Goal: Information Seeking & Learning: Learn about a topic

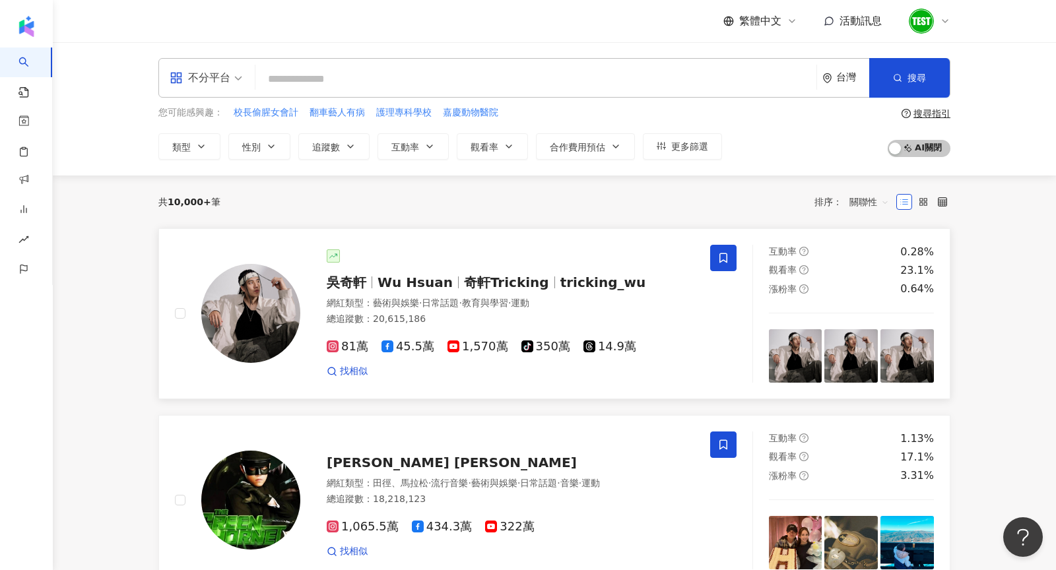
click at [419, 250] on div at bounding box center [511, 256] width 368 height 13
click at [882, 197] on span "關聯性" at bounding box center [870, 201] width 40 height 21
click at [462, 84] on input "search" at bounding box center [536, 79] width 551 height 25
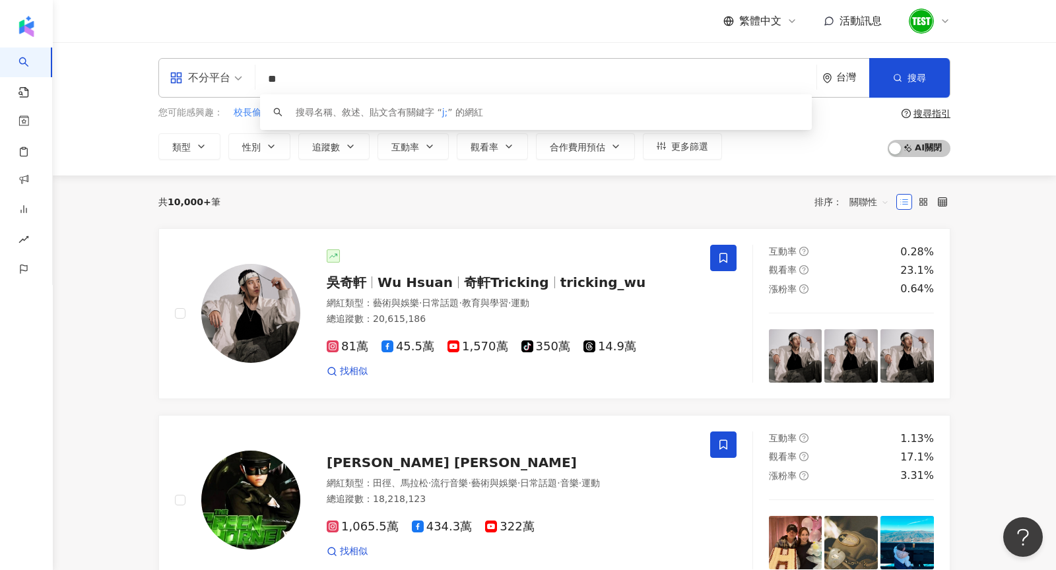
type input "*"
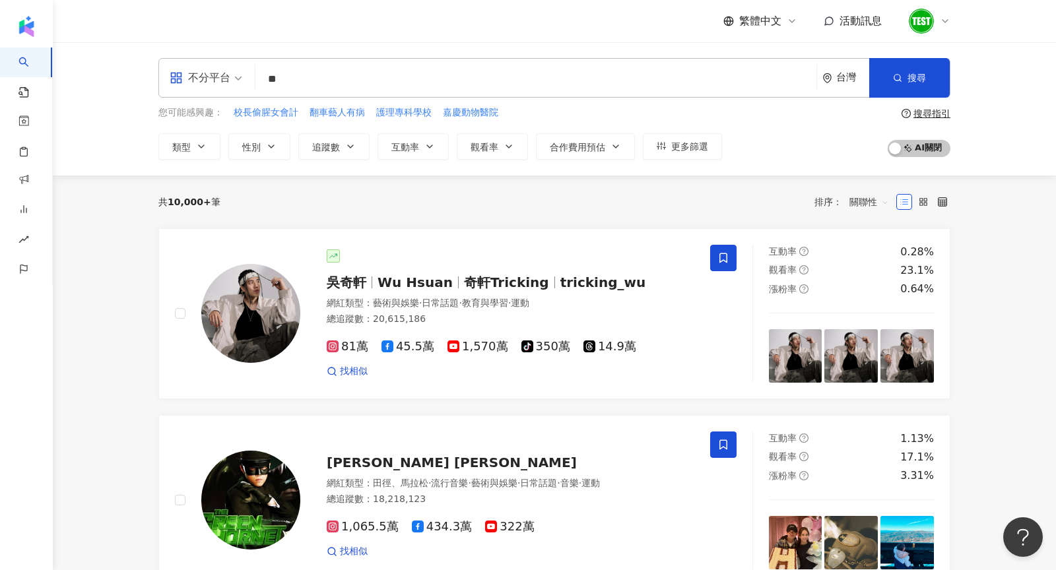
type input "**"
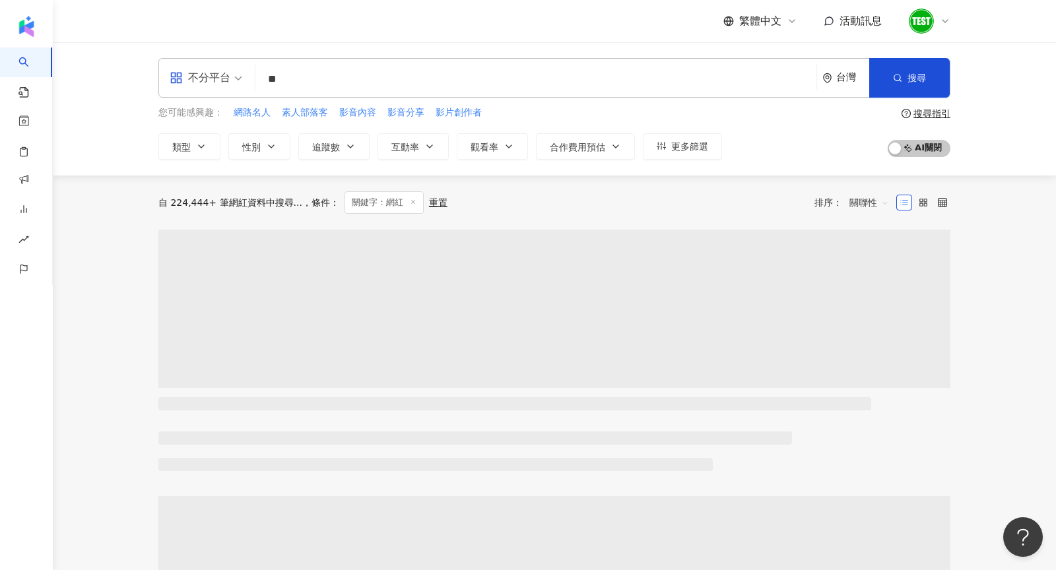
click at [857, 133] on div "您可能感興趣： 網路名人 素人部落客 影音內容 影音分享 影片創作者 類型 性別 追蹤數 互動率 觀看率 合作費用預估 更多篩選 搜尋指引 AI 開啟 AI …" at bounding box center [554, 133] width 792 height 54
click at [886, 201] on span "關聯性" at bounding box center [870, 202] width 40 height 21
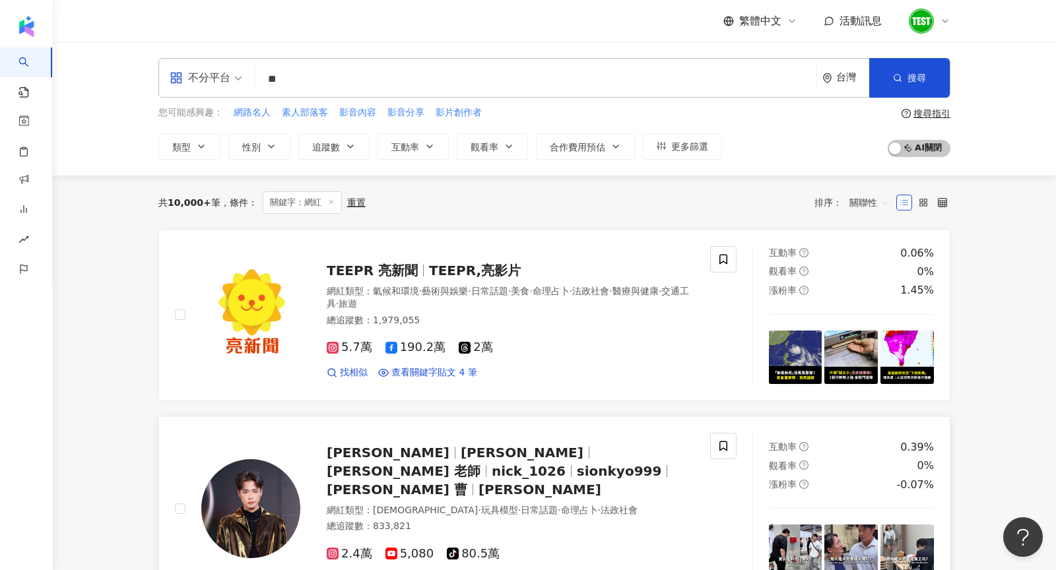
click at [265, 480] on img at bounding box center [250, 508] width 99 height 99
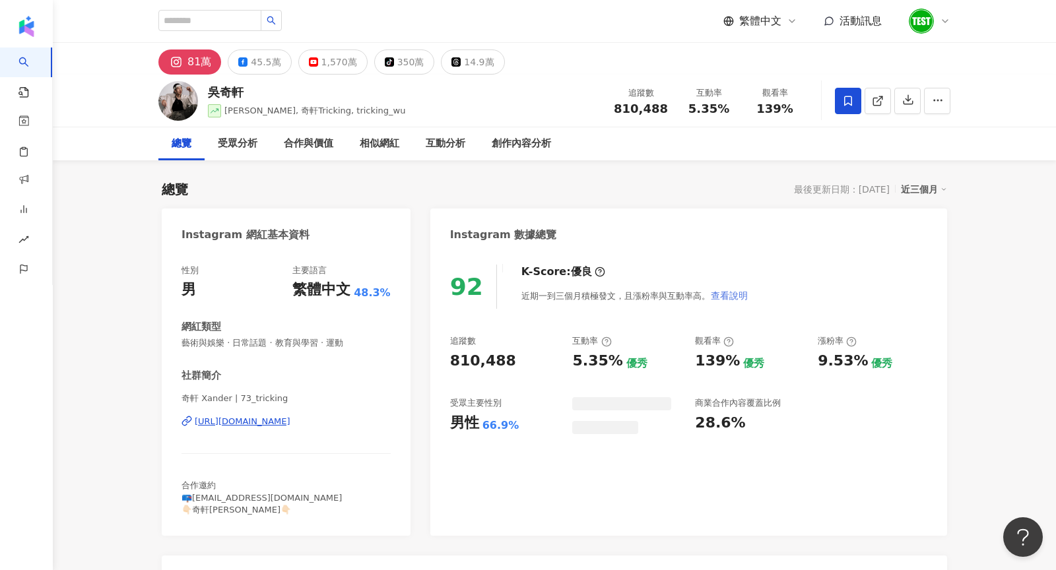
click at [722, 293] on span "查看說明" at bounding box center [729, 295] width 37 height 11
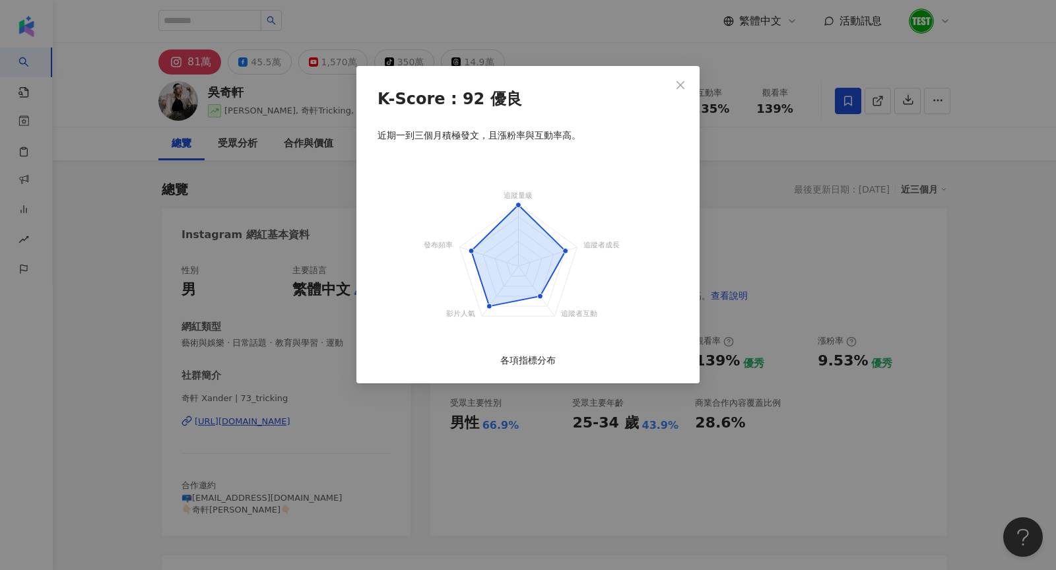
click at [721, 158] on div "K-Score : 92 優良 近期一到三個月積極發文，且漲粉率與互動率高。 追蹤量級 追蹤者成長 追蹤者互動 影片人氣 發布頻率 各項指標分布" at bounding box center [528, 285] width 1056 height 570
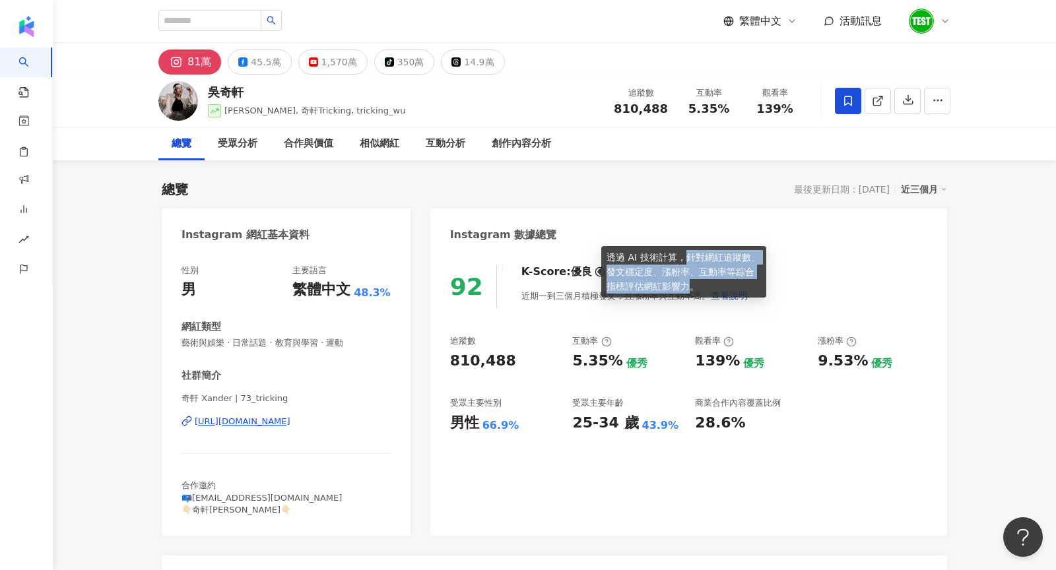
drag, startPoint x: 687, startPoint y: 256, endPoint x: 690, endPoint y: 281, distance: 24.7
click at [690, 281] on div "透過 AI 技術計算，針對網紅追蹤數、發文穩定度、漲粉率、互動率等綜合指標評估網紅影響力。" at bounding box center [683, 271] width 165 height 51
copy div "針對網紅追蹤數、發文穩定度、漲粉率、互動率等綜合指標評估網紅影響力"
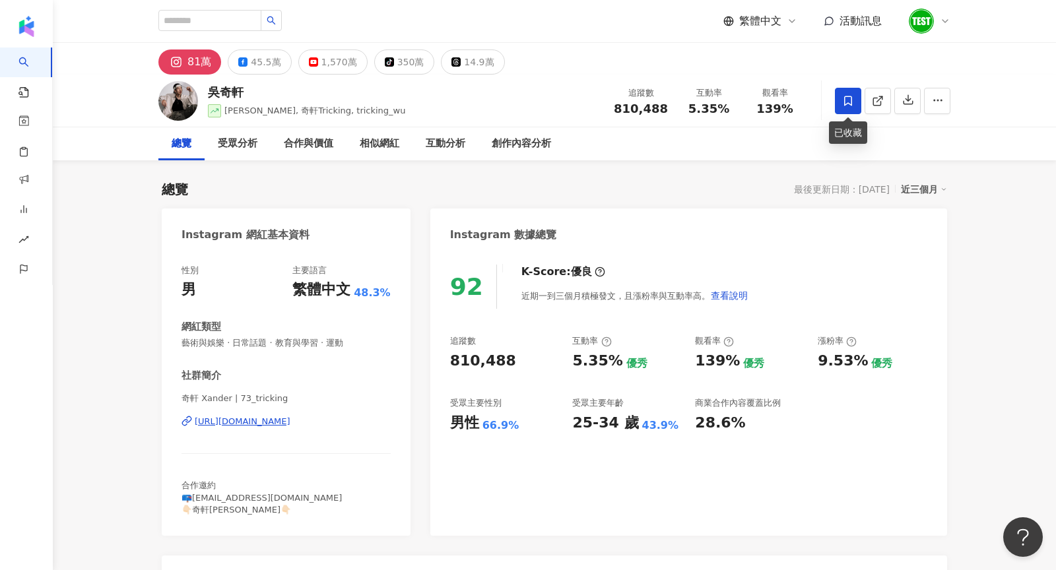
click at [851, 98] on icon at bounding box center [848, 101] width 12 height 12
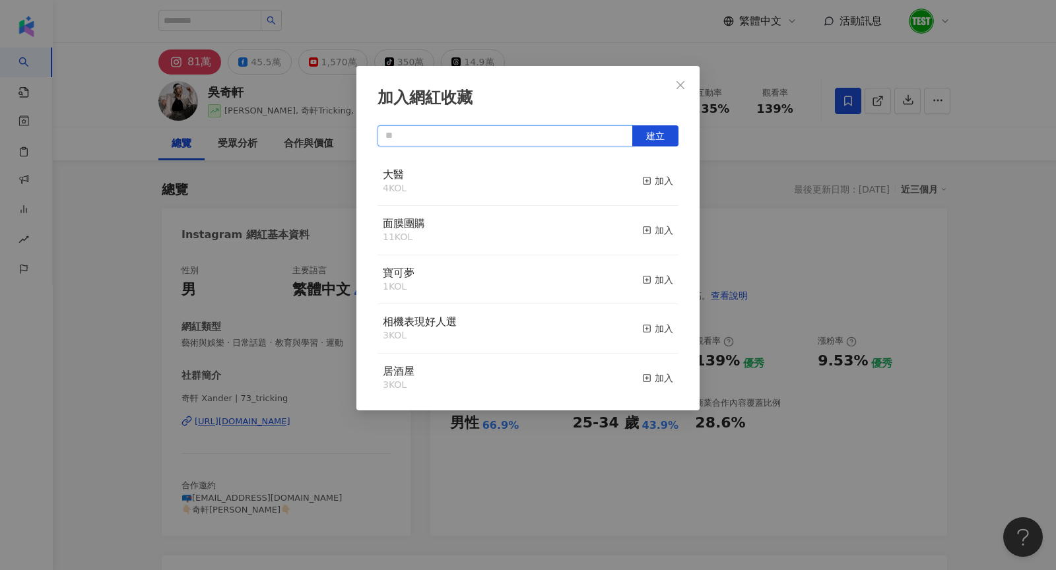
click at [572, 125] on input "text" at bounding box center [505, 135] width 255 height 21
type input "****"
click at [820, 167] on div "加入網紅收藏 **** 建立 大醫 4 KOL 加入 面膜團購 11 KOL 加入 寶可夢 1 KOL 加入 相機表現好人選 3 KOL 加入 居酒屋 3 K…" at bounding box center [528, 285] width 1056 height 570
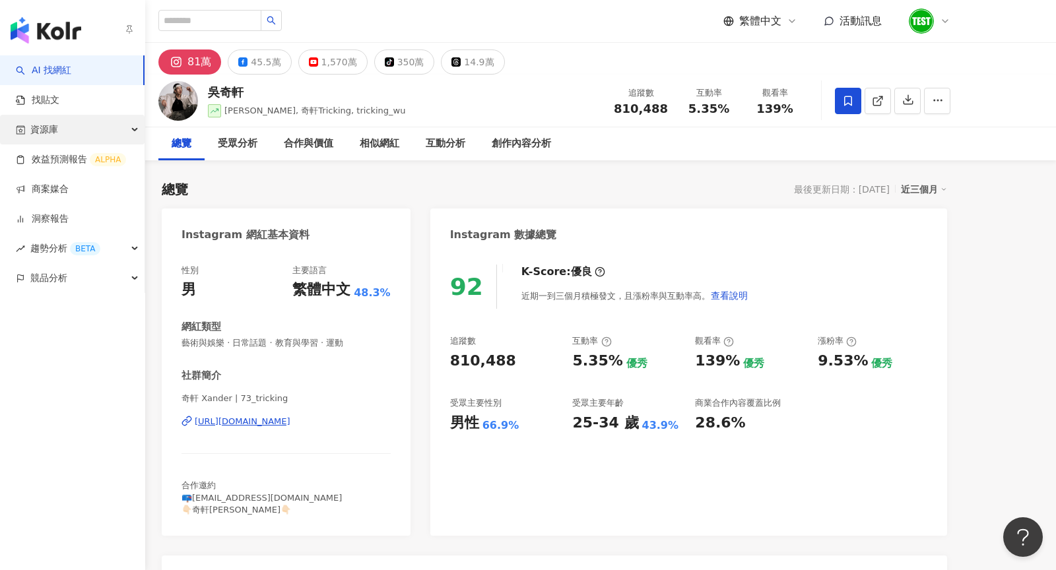
click at [50, 137] on span "資源庫" at bounding box center [44, 130] width 28 height 30
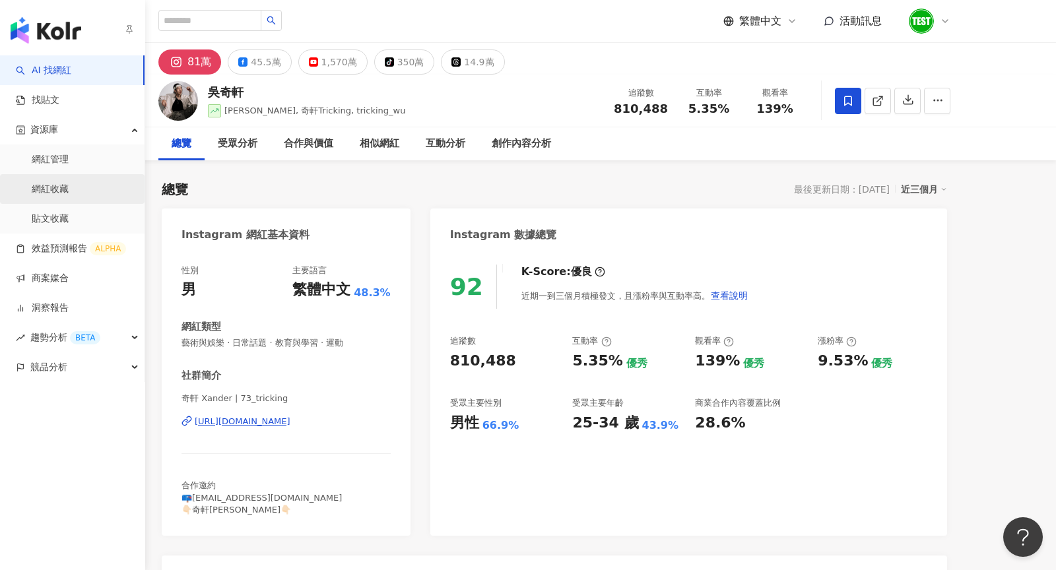
click at [69, 189] on link "網紅收藏" at bounding box center [50, 189] width 37 height 13
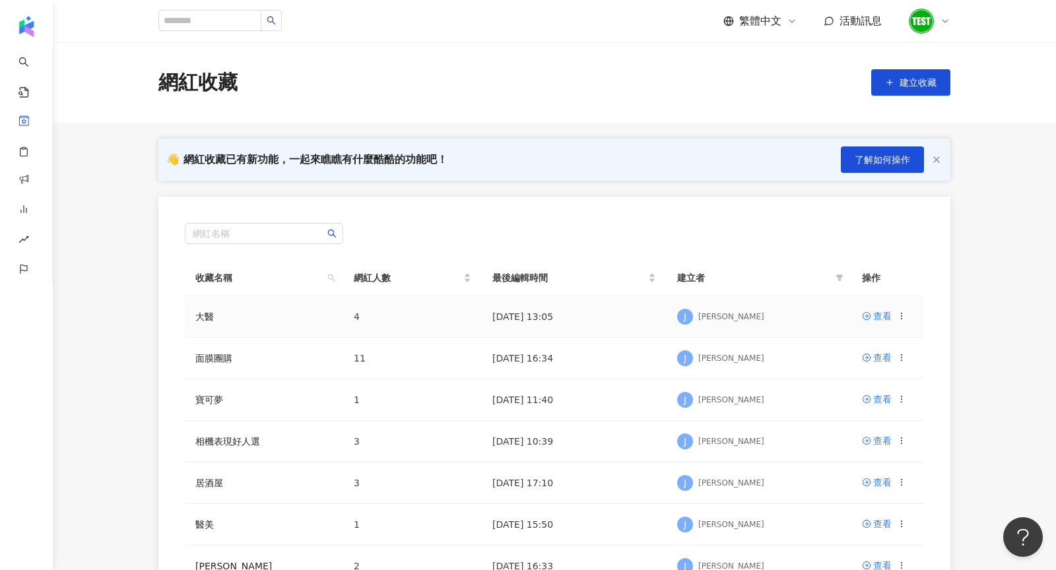
click at [899, 316] on icon at bounding box center [901, 316] width 9 height 9
click at [869, 344] on div "編輯收藏名稱" at bounding box center [867, 340] width 55 height 15
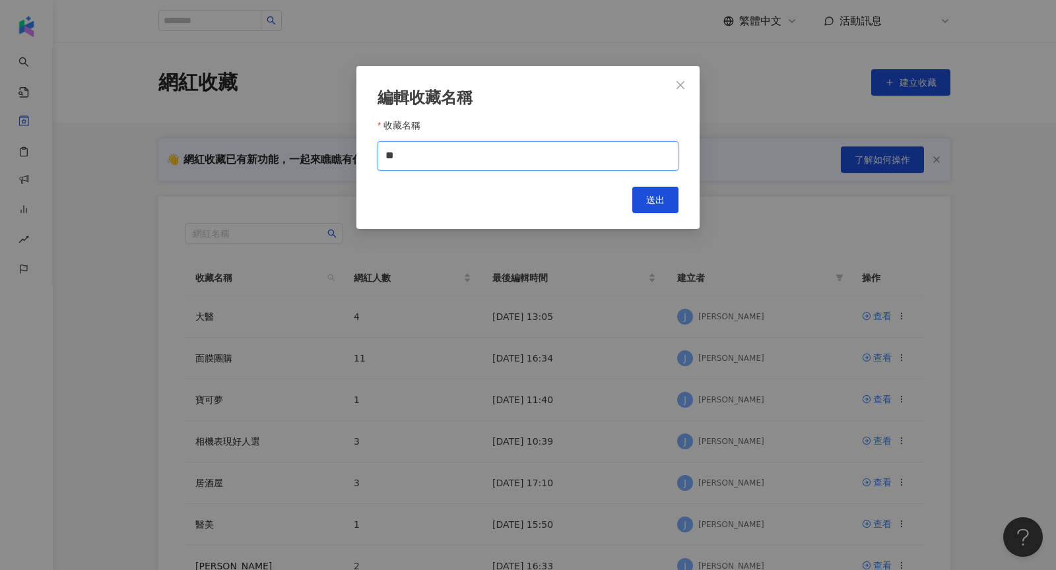
drag, startPoint x: 419, startPoint y: 162, endPoint x: 376, endPoint y: 161, distance: 43.6
click at [376, 161] on div "編輯收藏名稱 收藏名稱 ** Cancel 送出" at bounding box center [527, 147] width 343 height 163
type input "***"
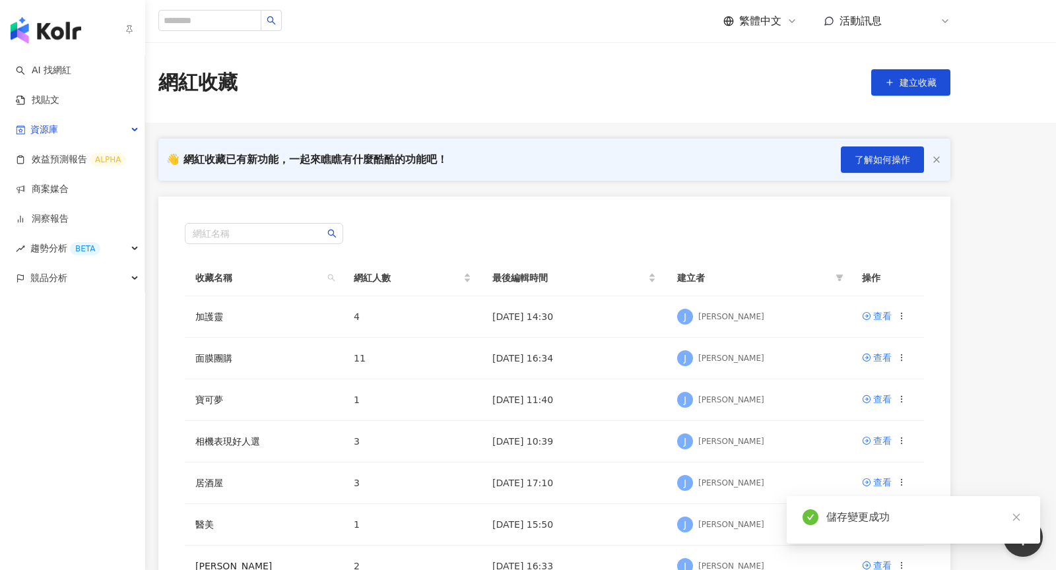
click at [34, 29] on img "button" at bounding box center [46, 30] width 71 height 26
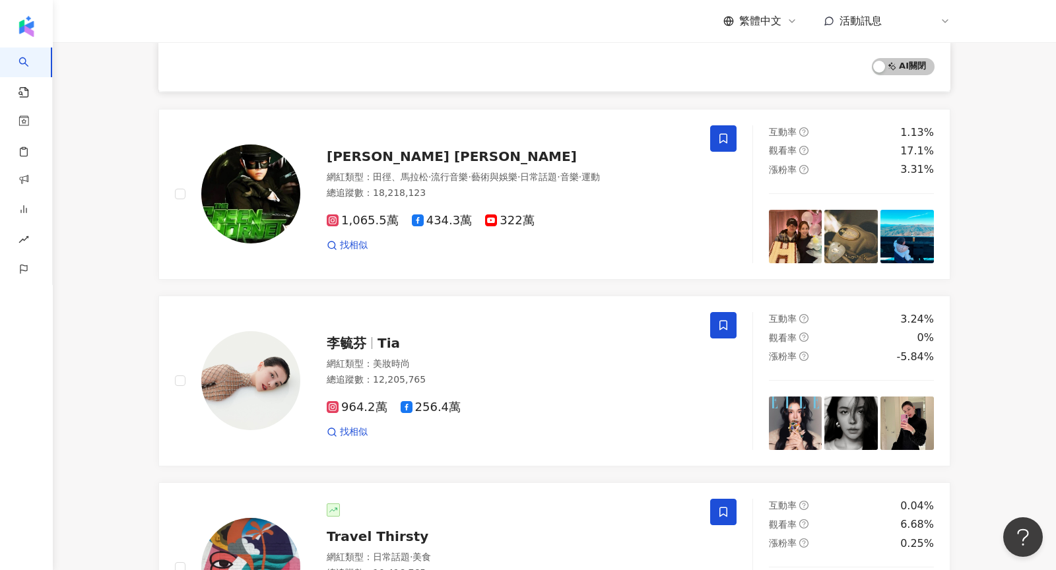
scroll to position [311, 0]
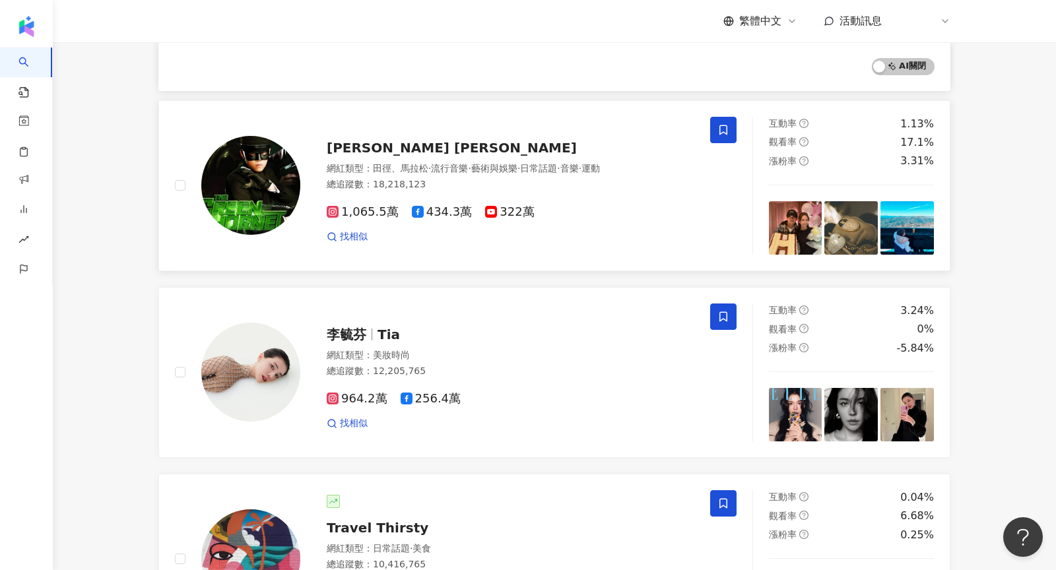
click at [241, 199] on img at bounding box center [250, 185] width 99 height 99
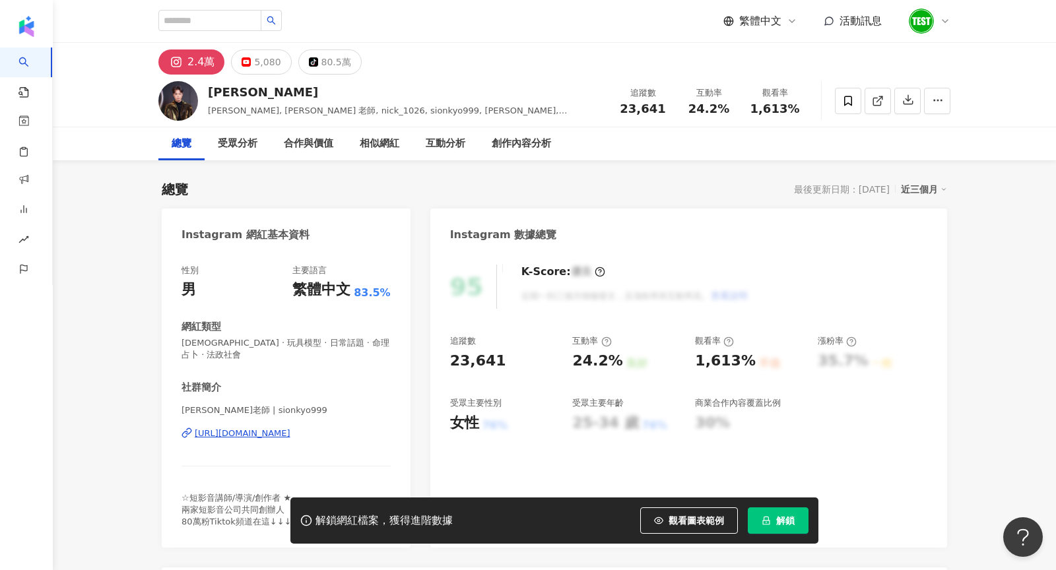
click at [755, 510] on button "解鎖" at bounding box center [778, 521] width 61 height 26
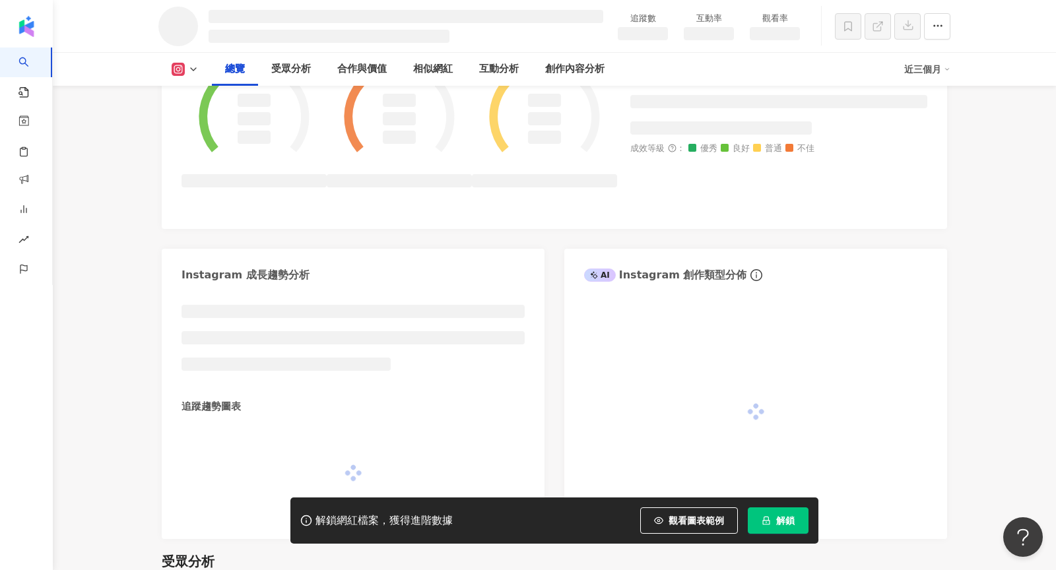
scroll to position [556, 0]
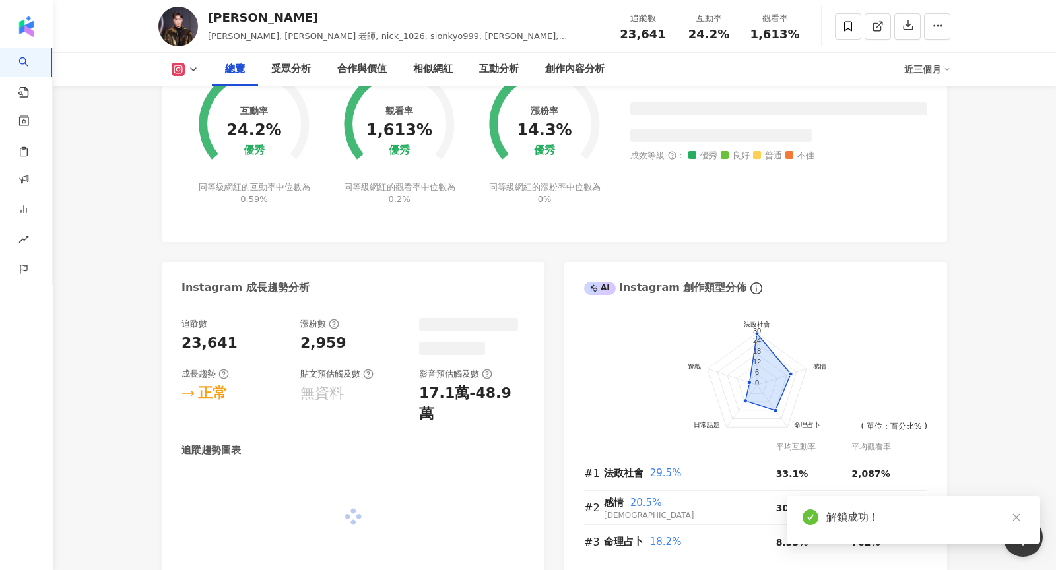
scroll to position [553, 0]
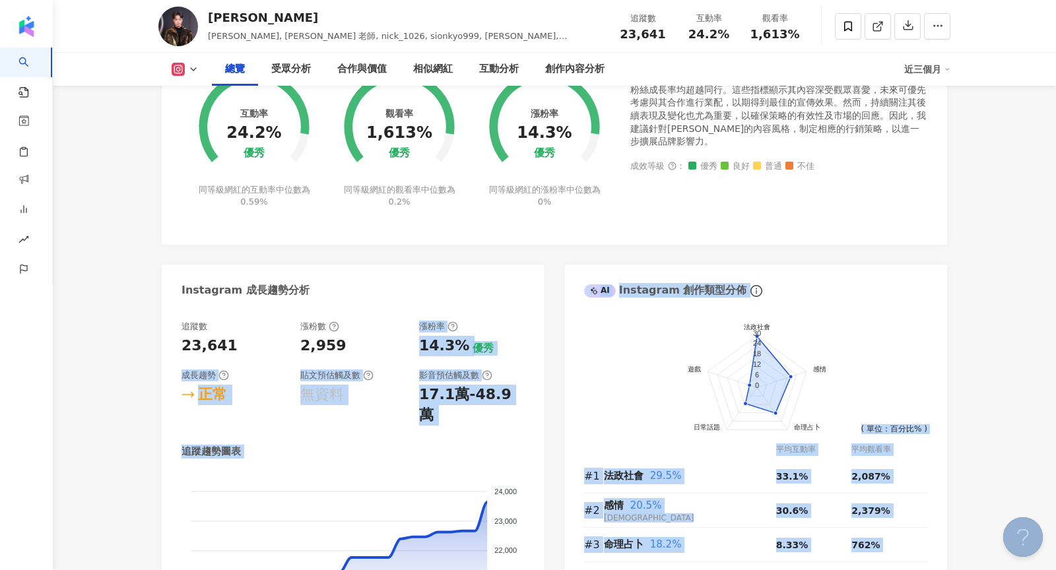
drag, startPoint x: 376, startPoint y: 273, endPoint x: 502, endPoint y: 295, distance: 128.6
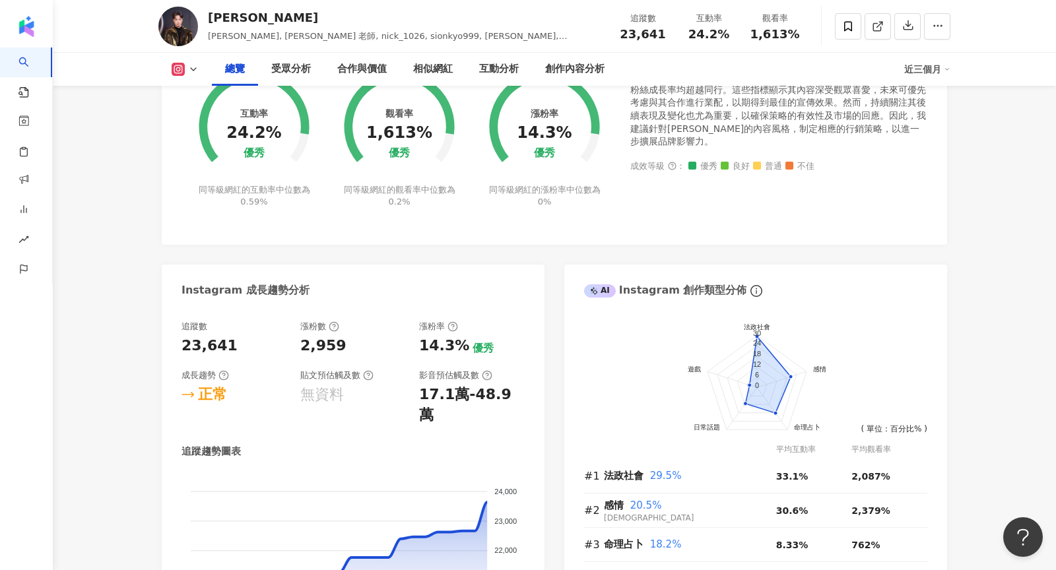
click at [459, 283] on div "Instagram 成長趨勢分析" at bounding box center [353, 286] width 383 height 43
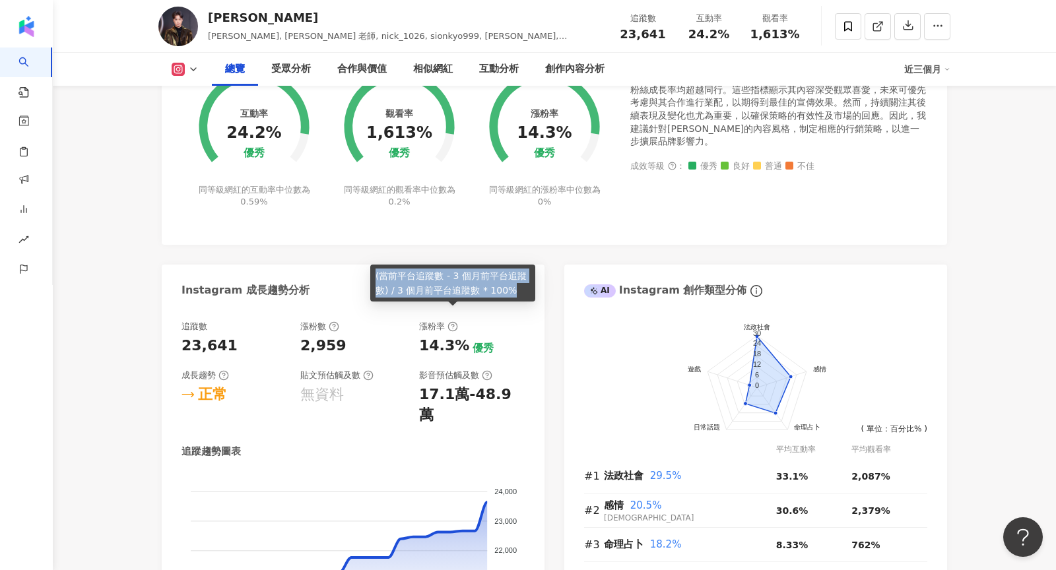
drag, startPoint x: 374, startPoint y: 275, endPoint x: 516, endPoint y: 286, distance: 141.8
click at [516, 286] on div "(當前平台追蹤數 - 3 個月前平台追蹤數) / 3 個月前平台追蹤數 * 100%" at bounding box center [452, 283] width 165 height 37
copy div "(當前平台追蹤數 - 3 個月前平台追蹤數) / 3 個月前平台追蹤數 * 100%"
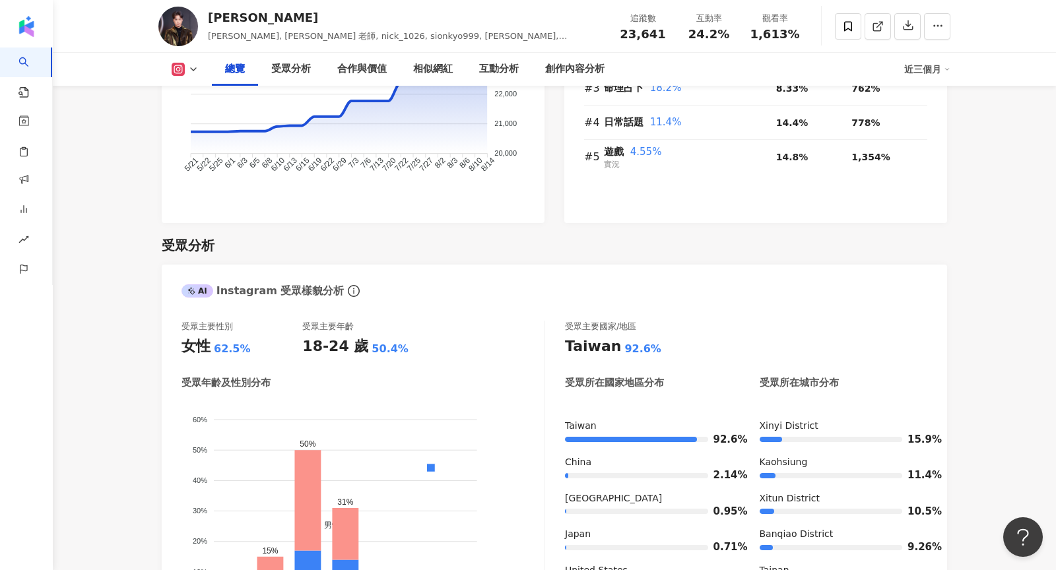
scroll to position [0, 0]
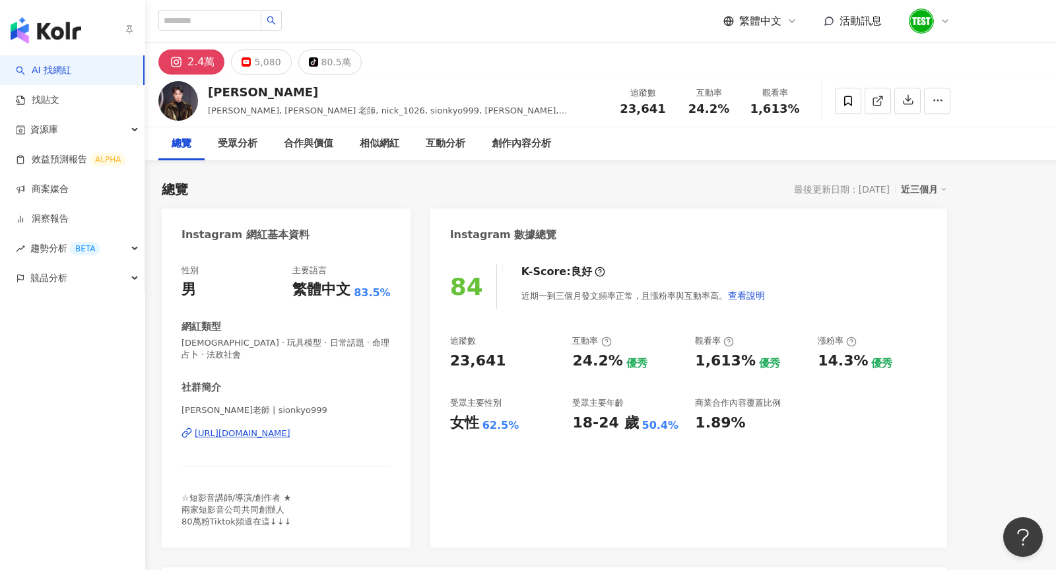
click at [44, 26] on img "button" at bounding box center [46, 30] width 71 height 26
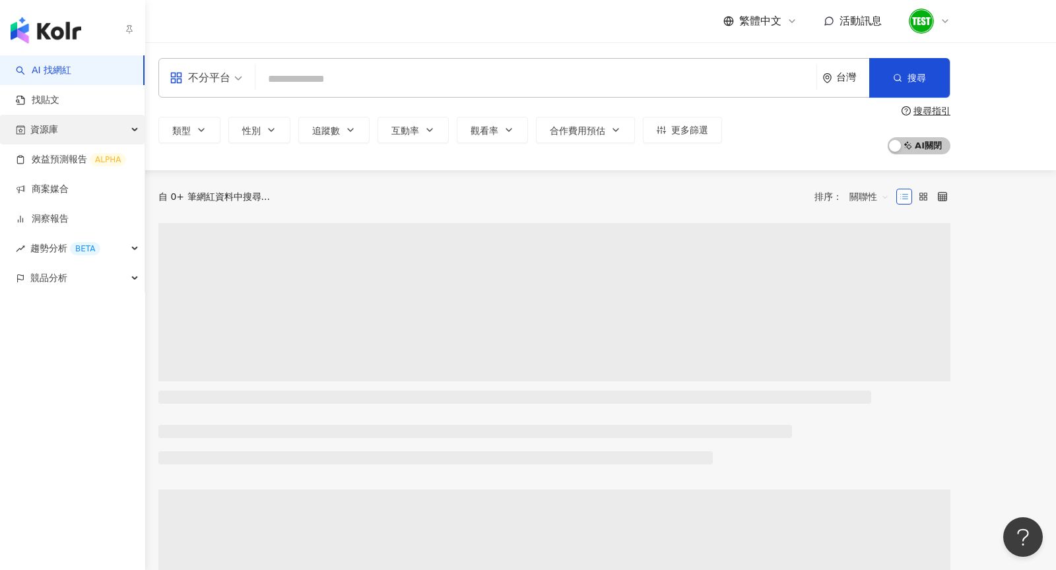
click at [67, 129] on div "資源庫" at bounding box center [72, 130] width 145 height 30
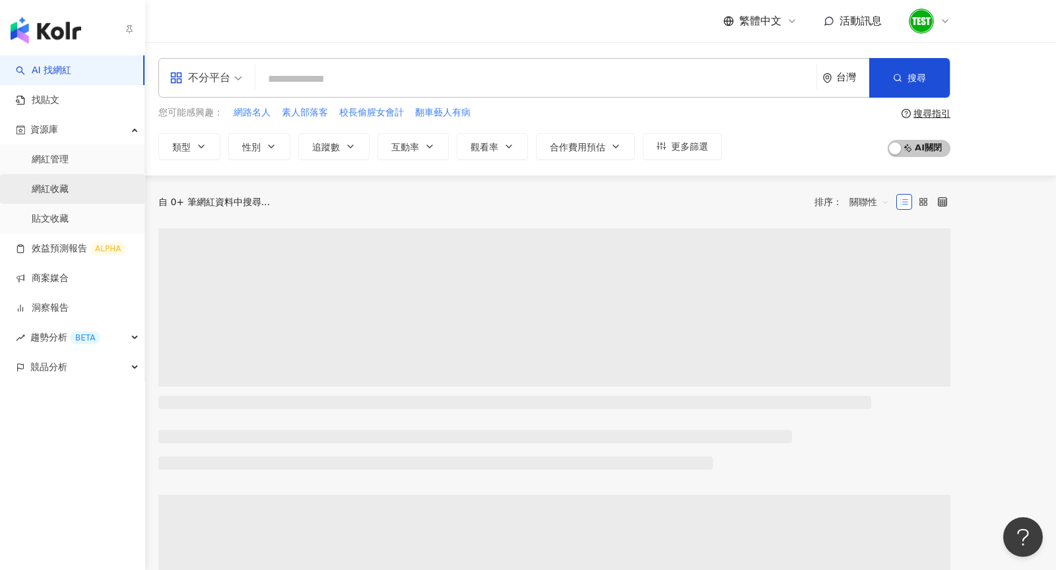
click at [69, 195] on link "網紅收藏" at bounding box center [50, 189] width 37 height 13
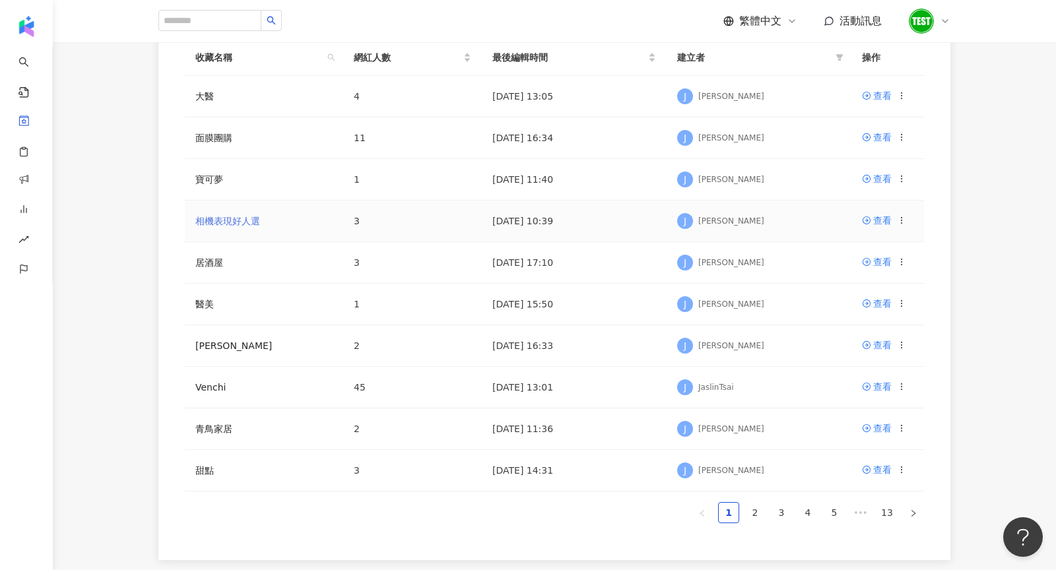
scroll to position [222, 0]
click at [872, 384] on link "查看" at bounding box center [877, 385] width 30 height 15
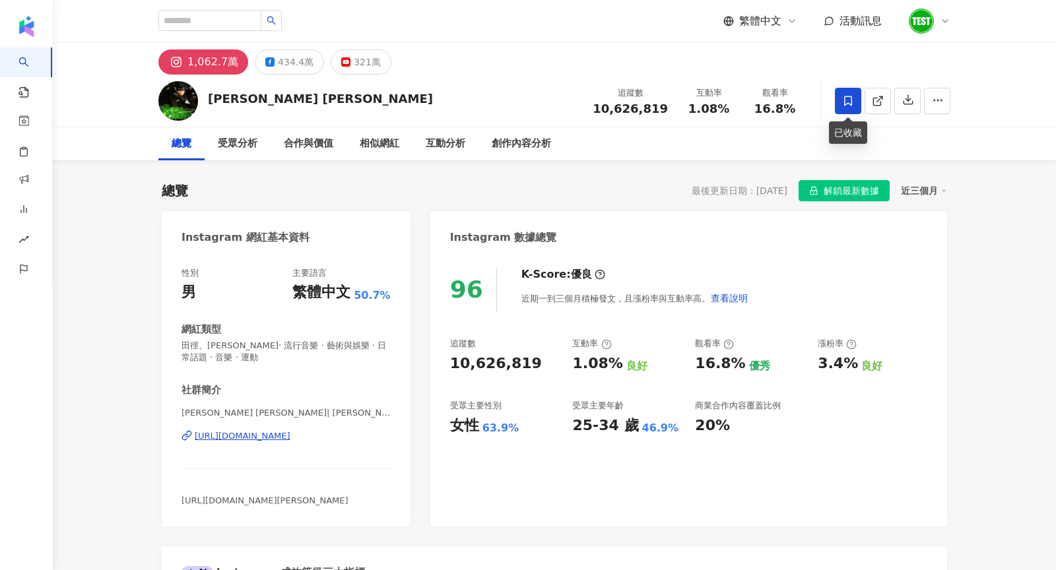
click at [850, 96] on icon at bounding box center [848, 101] width 8 height 10
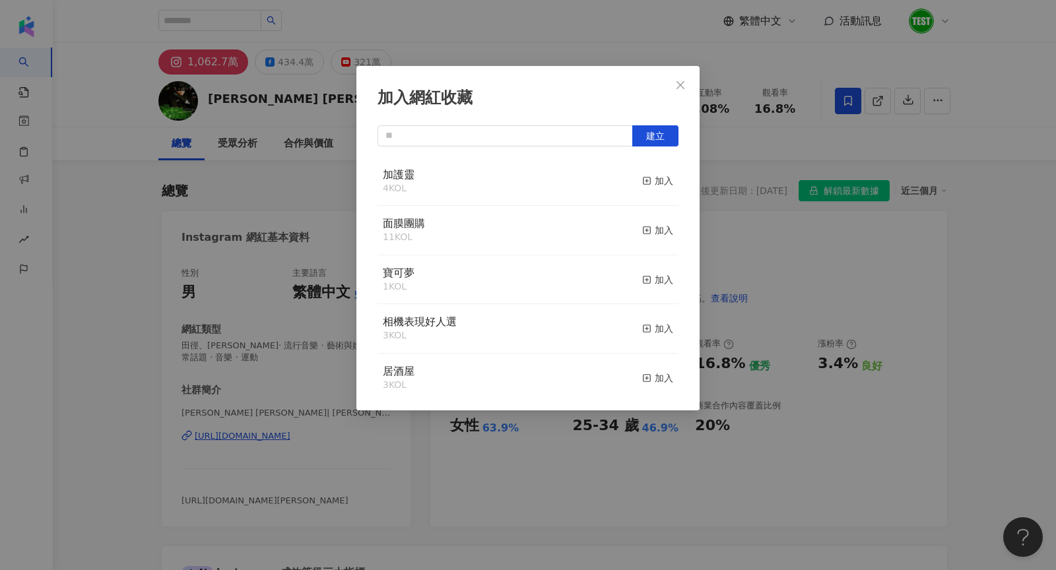
click at [850, 97] on div "加入網紅收藏 建立 加護靈 4 KOL 加入 面膜團購 11 KOL 加入 寶可夢 1 KOL 加入 相機表現好人選 3 KOL 加入 居酒屋 3 KOL 加…" at bounding box center [528, 285] width 1056 height 570
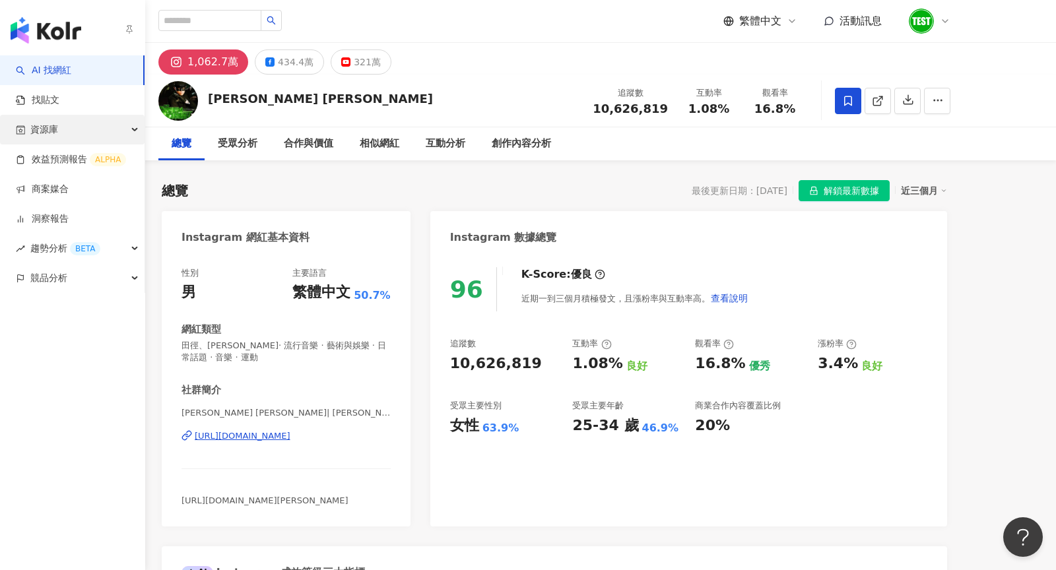
click at [65, 125] on div "資源庫" at bounding box center [72, 130] width 145 height 30
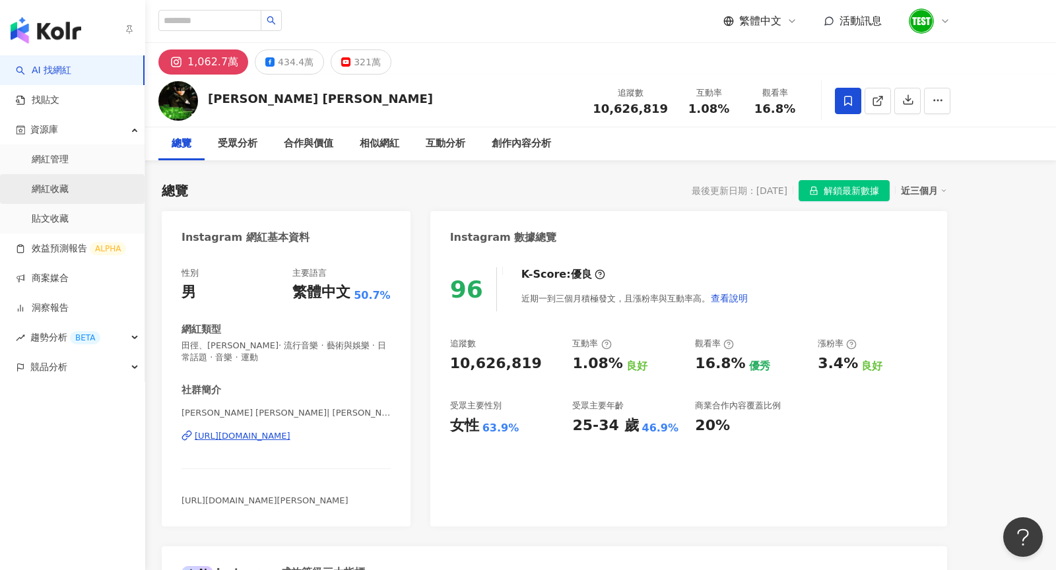
click at [69, 184] on link "網紅收藏" at bounding box center [50, 189] width 37 height 13
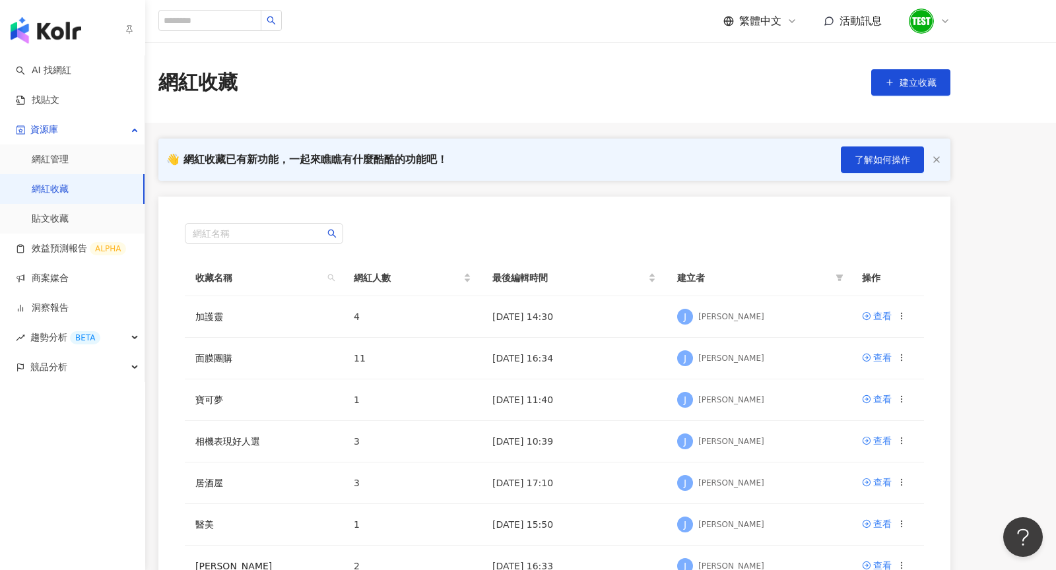
click at [59, 37] on img "button" at bounding box center [46, 30] width 71 height 26
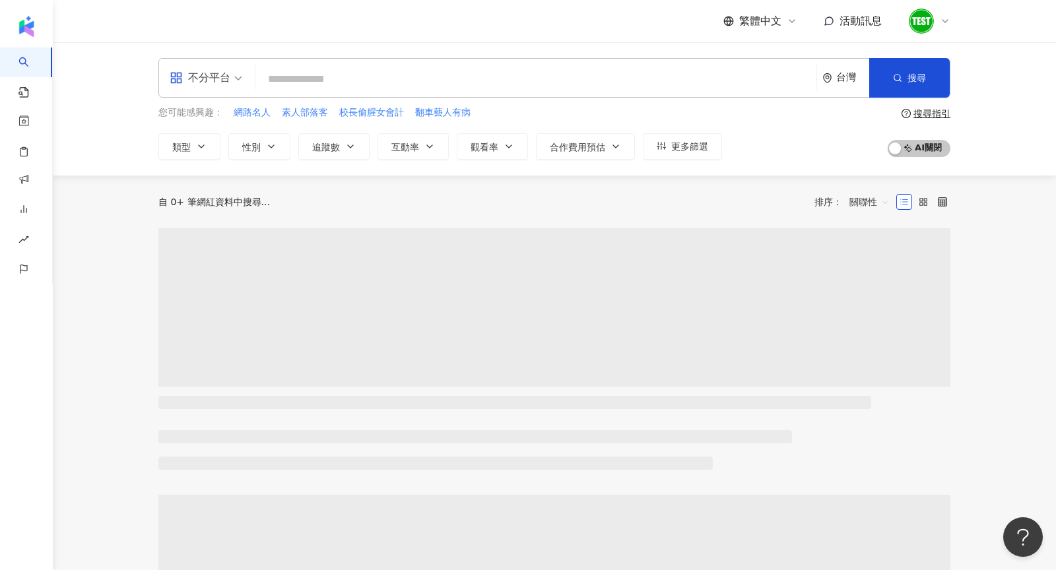
click at [304, 130] on div "您可能感興趣： 網路名人 素人部落客 校長偷腥女會計 翻車藝人有病 類型 性別 追蹤數 互動率 觀看率 合作費用預估 更多篩選" at bounding box center [440, 133] width 564 height 54
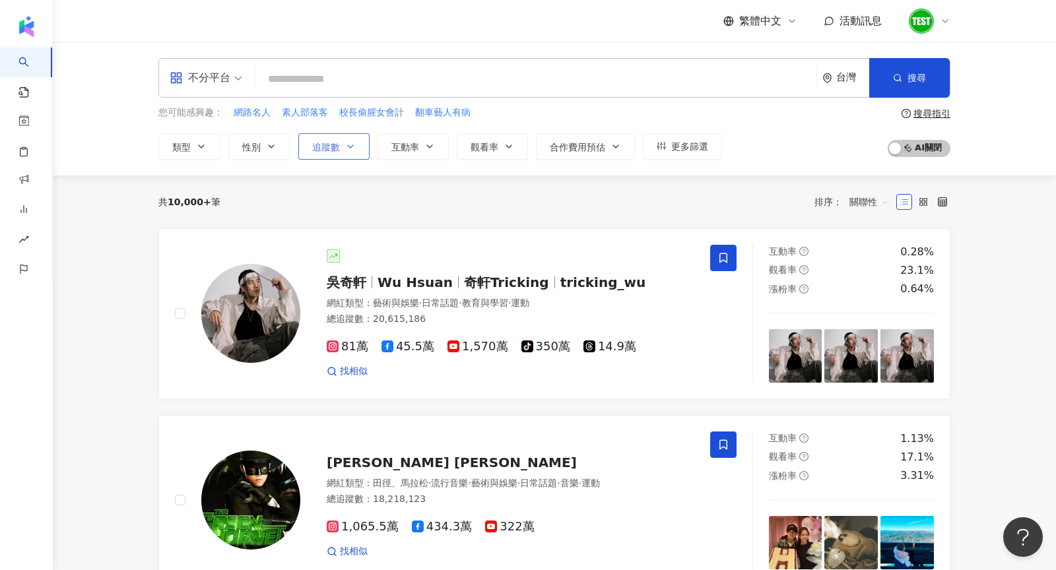
click at [320, 149] on span "追蹤數" at bounding box center [326, 147] width 28 height 11
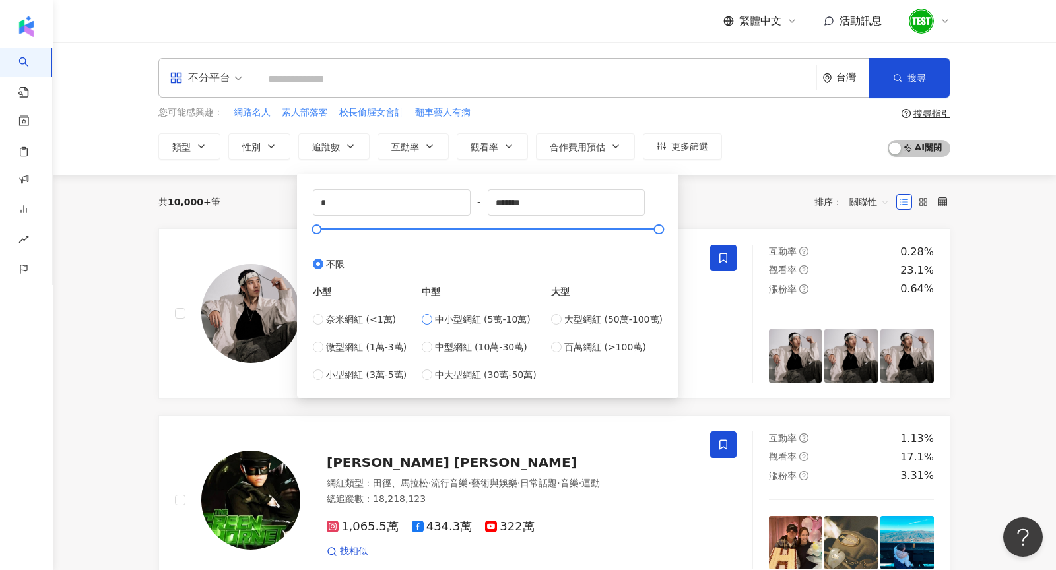
click at [459, 317] on span "中小型網紅 (5萬-10萬)" at bounding box center [483, 319] width 96 height 15
type input "*****"
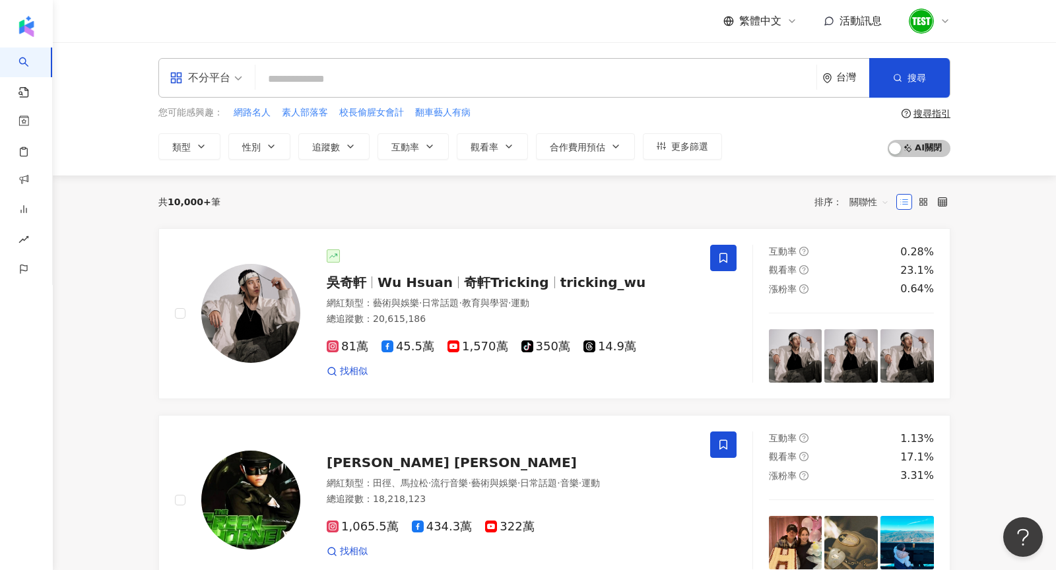
click at [772, 172] on div "不分平台 台灣 搜尋 您可能感興趣： 網路名人 素人部落客 校長偷腥女會計 翻車藝人有病 類型 性別 追蹤數 互動率 觀看率 合作費用預估 更多篩選 ****…" at bounding box center [554, 108] width 1003 height 133
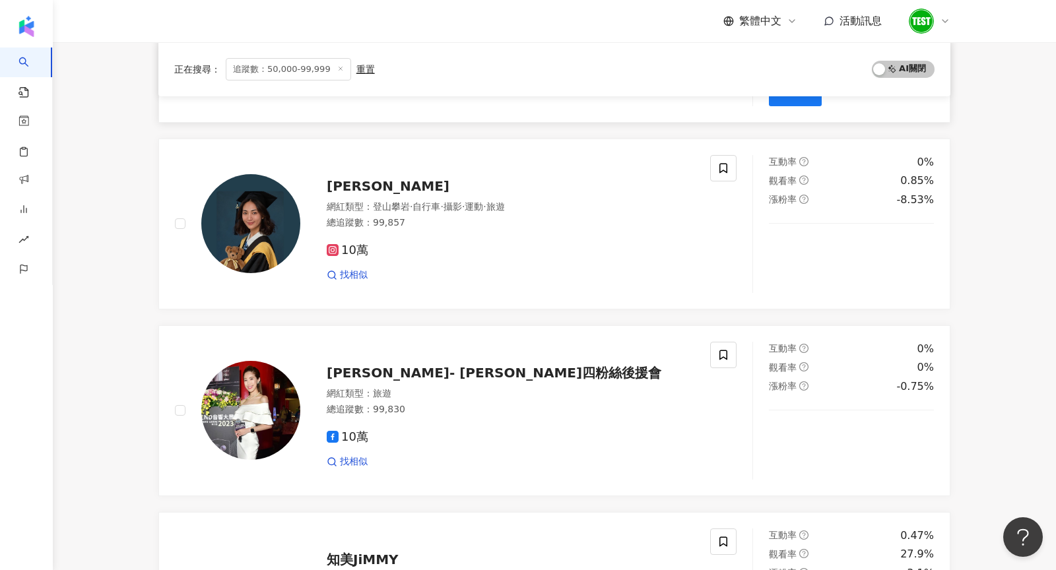
scroll to position [464, 0]
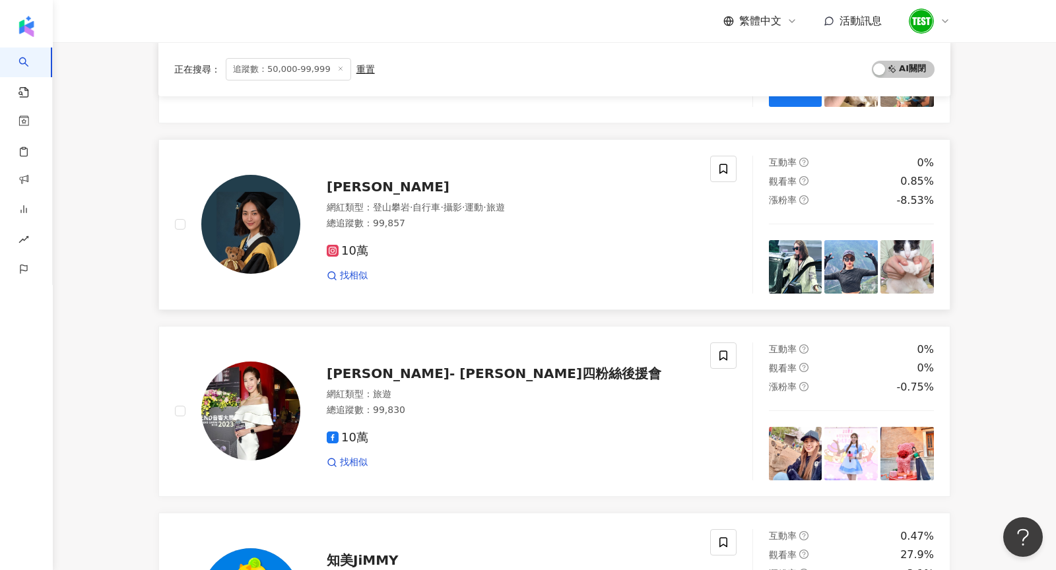
click at [273, 207] on img at bounding box center [250, 224] width 99 height 99
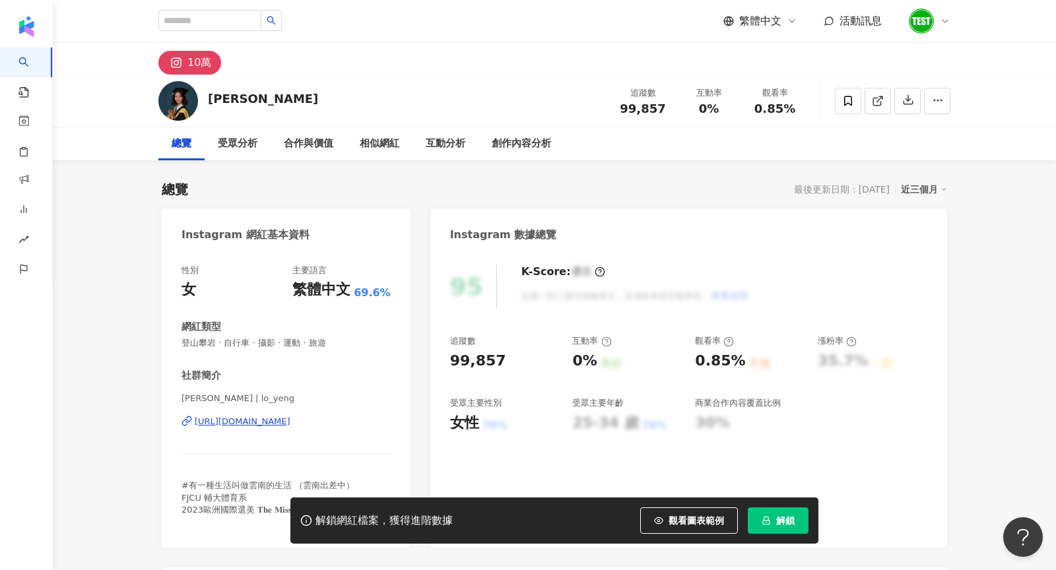
click at [773, 514] on button "解鎖" at bounding box center [778, 521] width 61 height 26
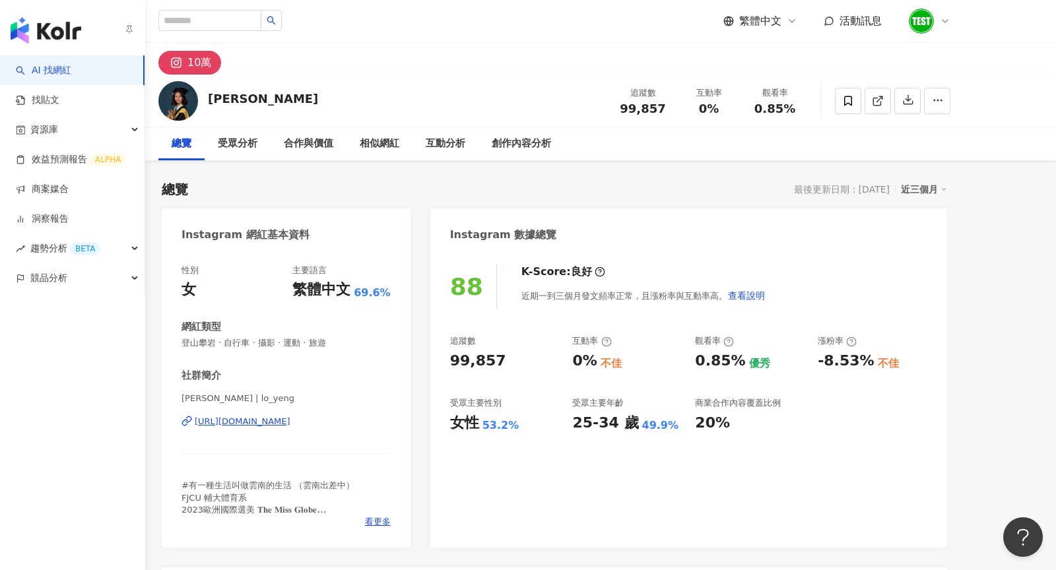
click at [36, 71] on link "AI 找網紅" at bounding box center [43, 70] width 55 height 13
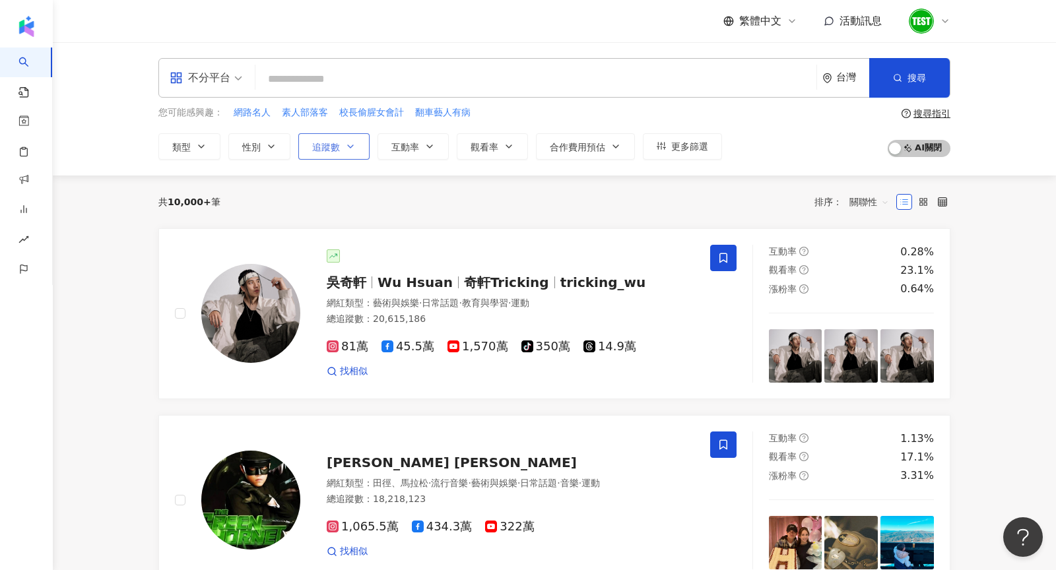
click at [345, 158] on div "追蹤數" at bounding box center [333, 146] width 71 height 26
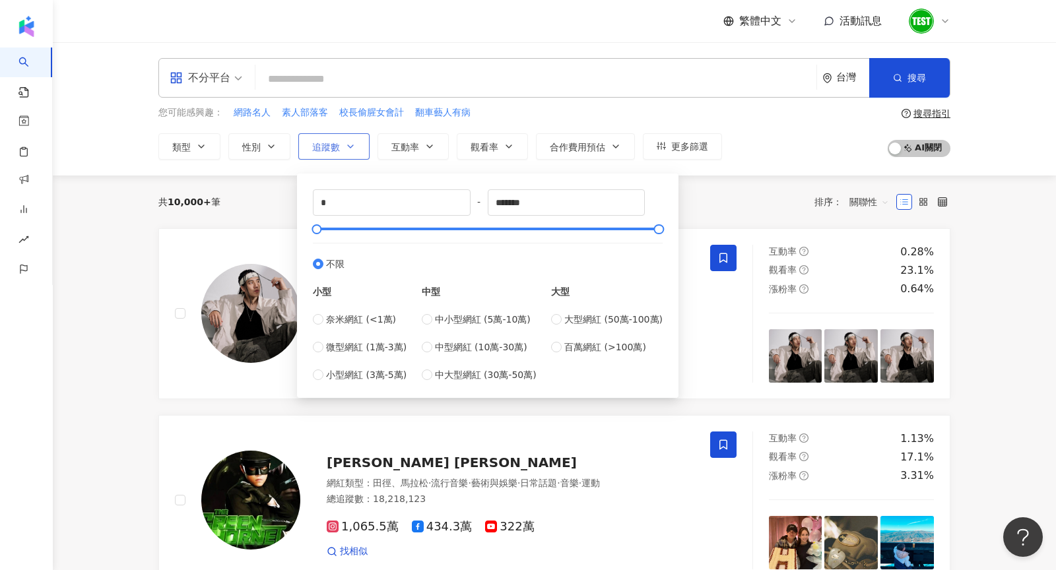
click at [339, 147] on button "追蹤數" at bounding box center [333, 146] width 71 height 26
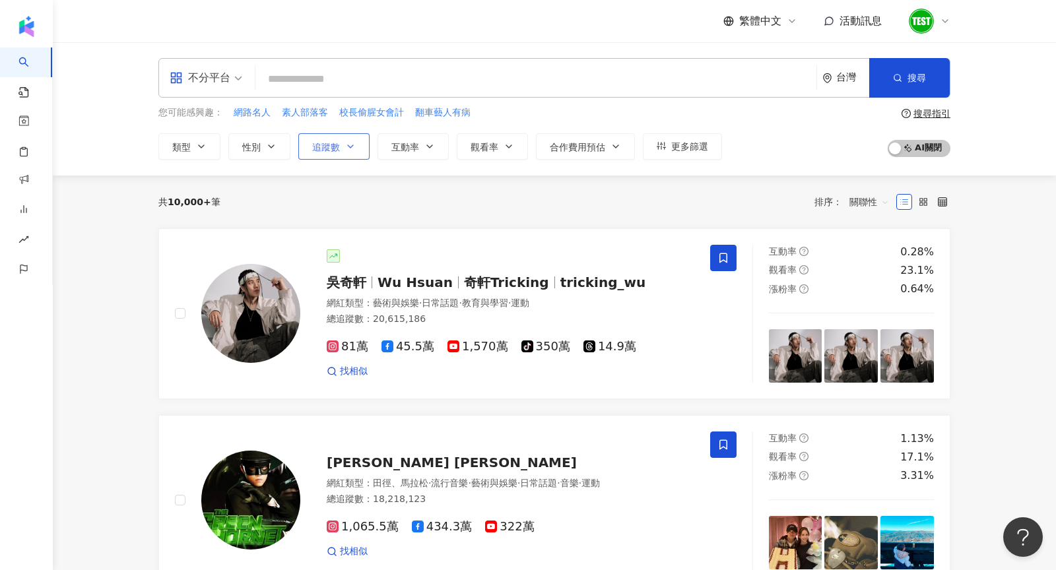
click at [339, 147] on button "追蹤數" at bounding box center [333, 146] width 71 height 26
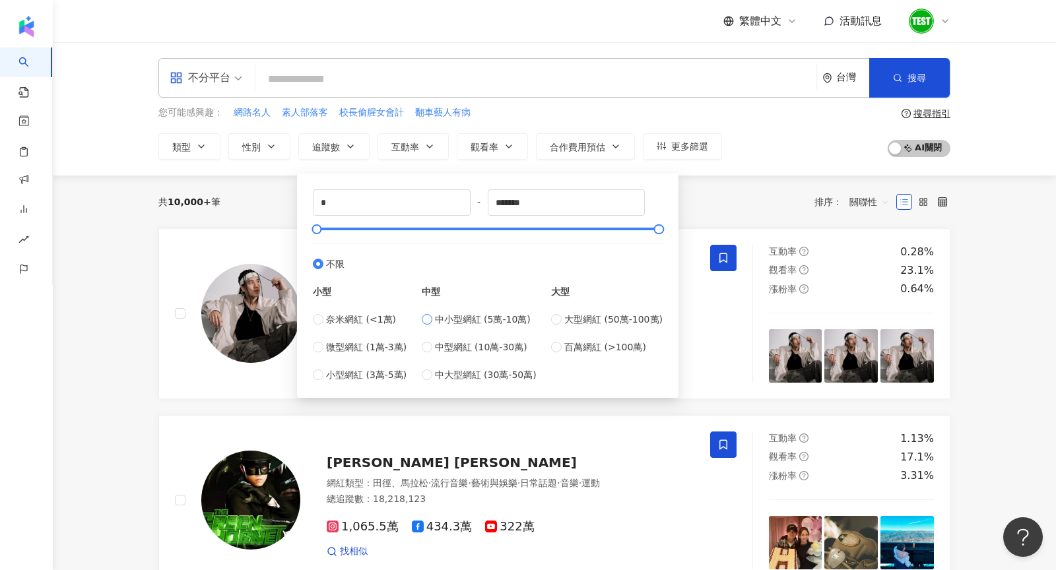
click at [491, 314] on span "中小型網紅 (5萬-10萬)" at bounding box center [483, 319] width 96 height 15
type input "*****"
click at [755, 165] on div "不分平台 台灣 搜尋 您可能感興趣： 網路名人 素人部落客 校長偷腥女會計 翻車藝人有病 類型 性別 追蹤數 互動率 觀看率 合作費用預估 更多篩選 ****…" at bounding box center [554, 108] width 1003 height 133
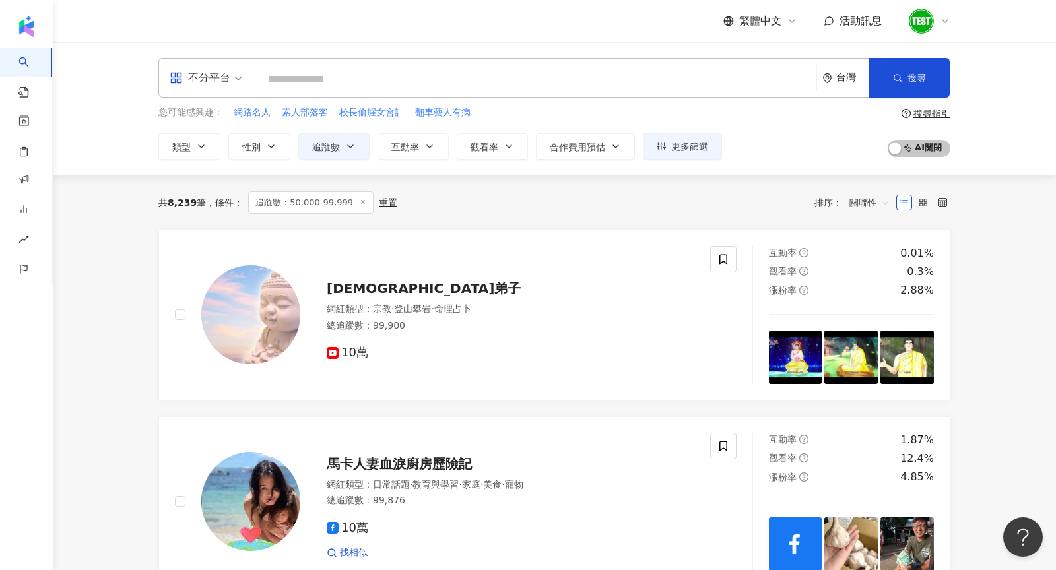
click at [375, 91] on input "search" at bounding box center [536, 79] width 551 height 25
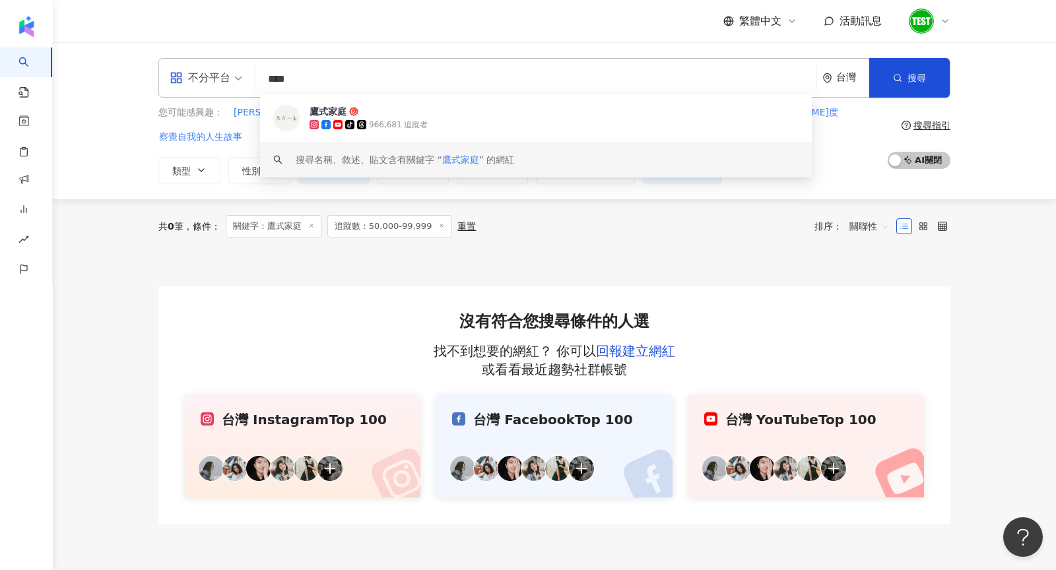
type input "****"
click at [531, 215] on div "共 0 筆 條件 ： 關鍵字：鷹式家庭 追蹤數：50,000-99,999 重置 排序： 關聯性" at bounding box center [554, 226] width 792 height 22
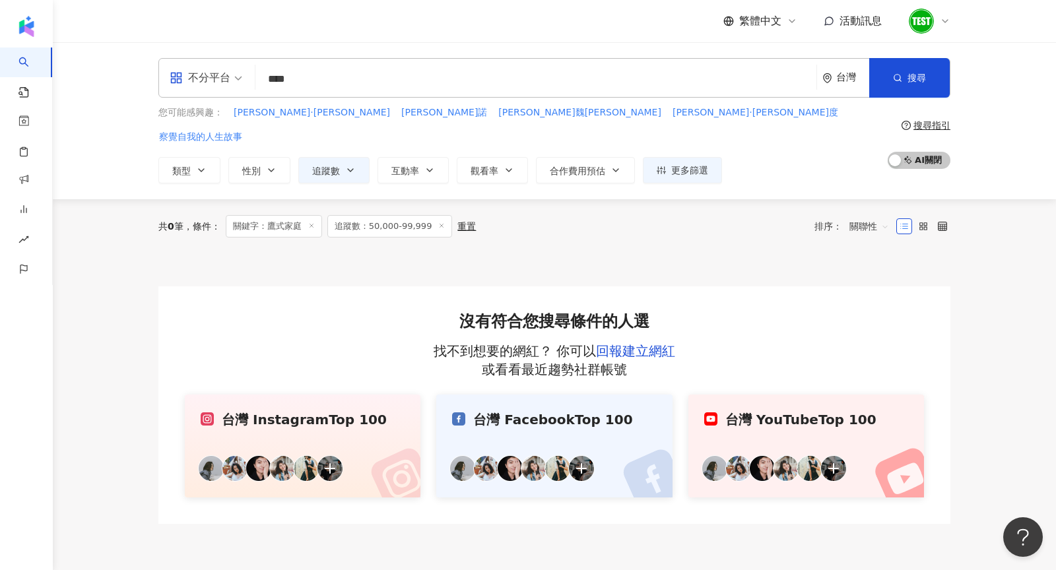
click at [438, 222] on icon at bounding box center [441, 225] width 7 height 7
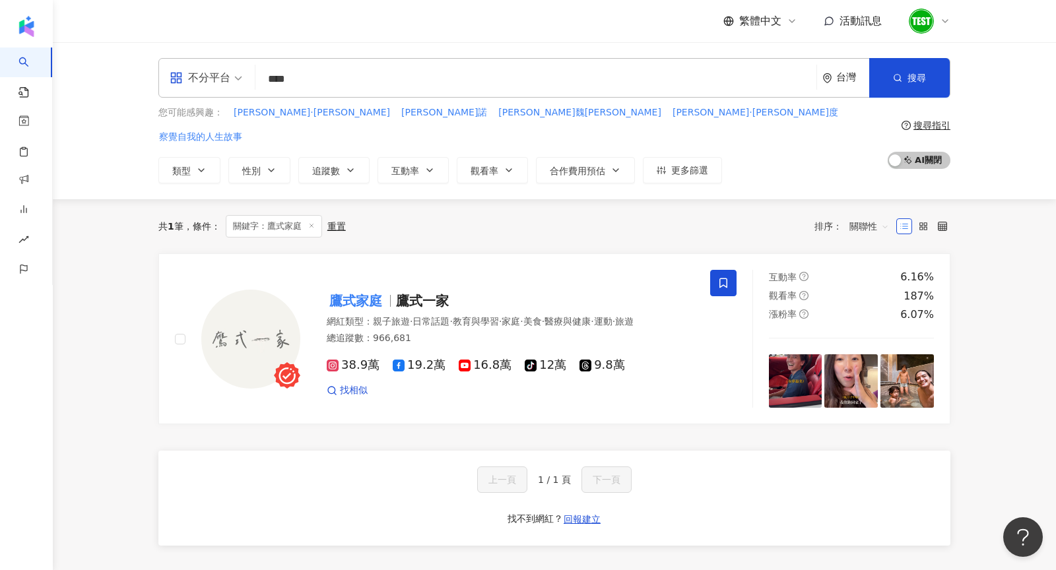
click at [341, 221] on div "重置" at bounding box center [336, 226] width 18 height 11
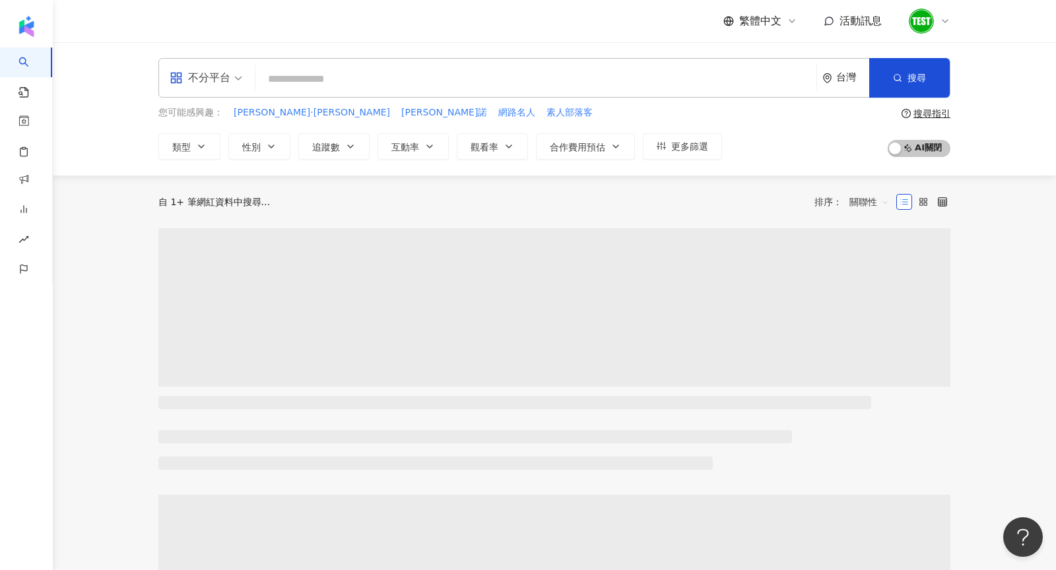
click at [279, 79] on input "search" at bounding box center [536, 79] width 551 height 25
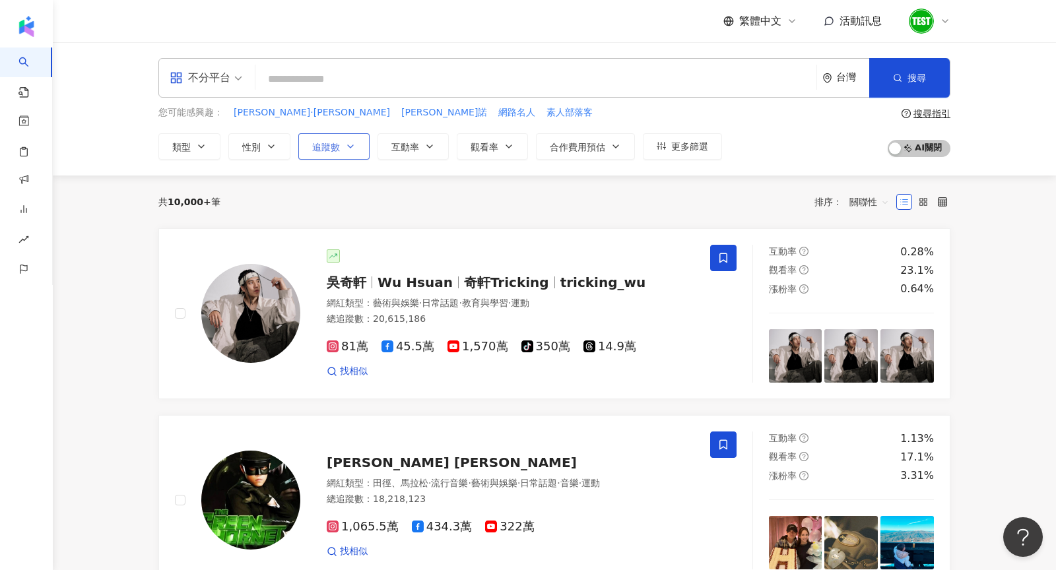
click at [333, 137] on button "追蹤數" at bounding box center [333, 146] width 71 height 26
type input "*"
type input "*******"
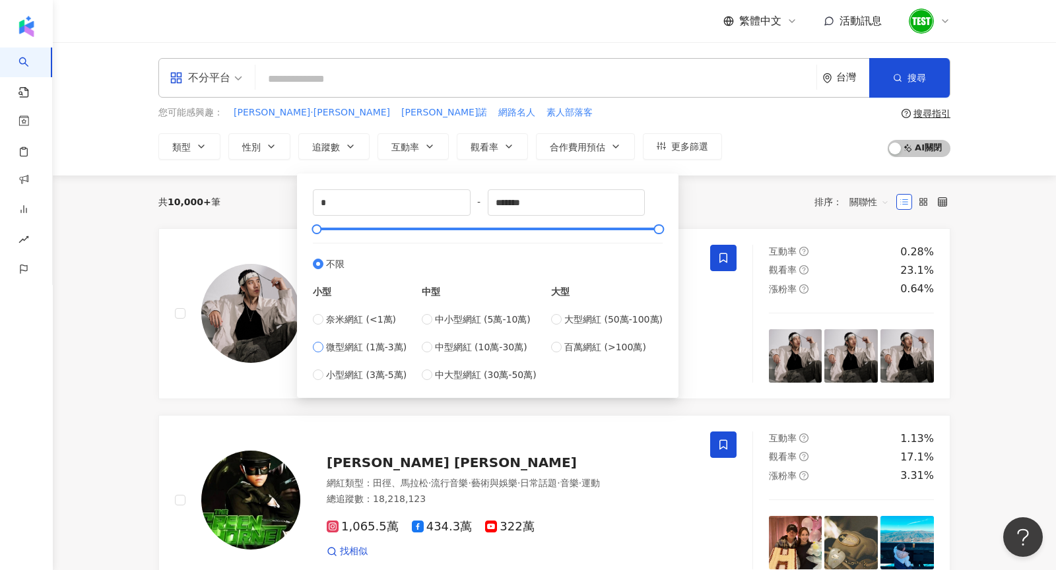
click at [362, 343] on span "微型網紅 (1萬-3萬)" at bounding box center [366, 347] width 81 height 15
type input "*****"
click at [787, 177] on div "共 10,000+ 筆 排序： 關聯性" at bounding box center [554, 202] width 792 height 53
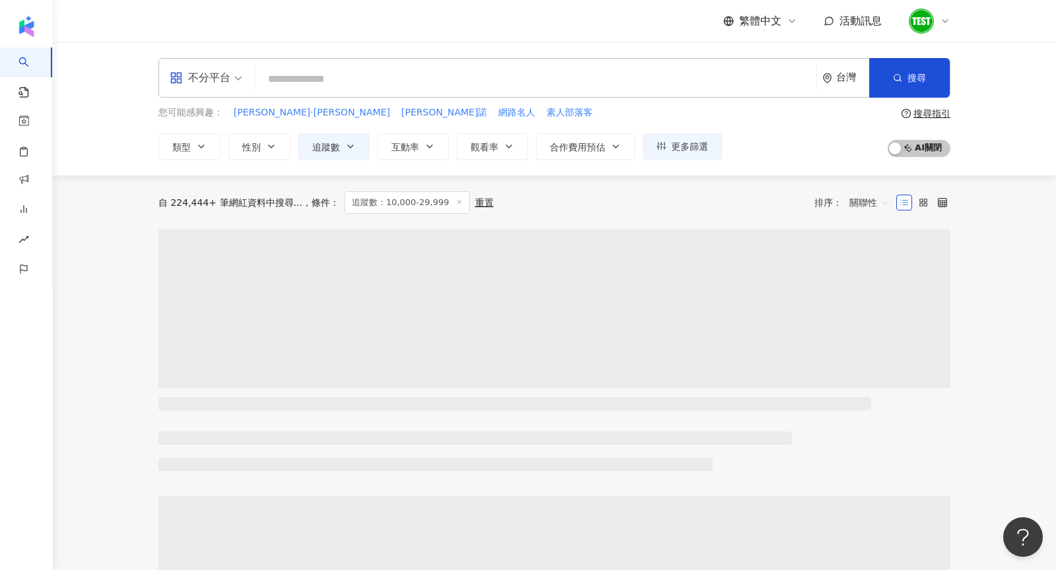
click at [205, 78] on div "不分平台" at bounding box center [200, 77] width 61 height 21
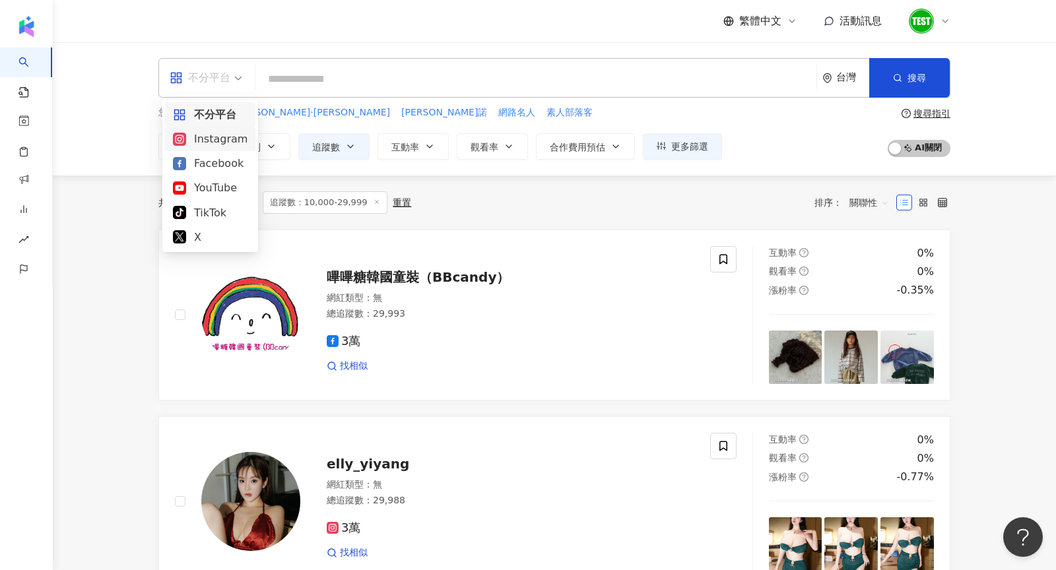
click at [228, 143] on div "Instagram" at bounding box center [210, 139] width 75 height 17
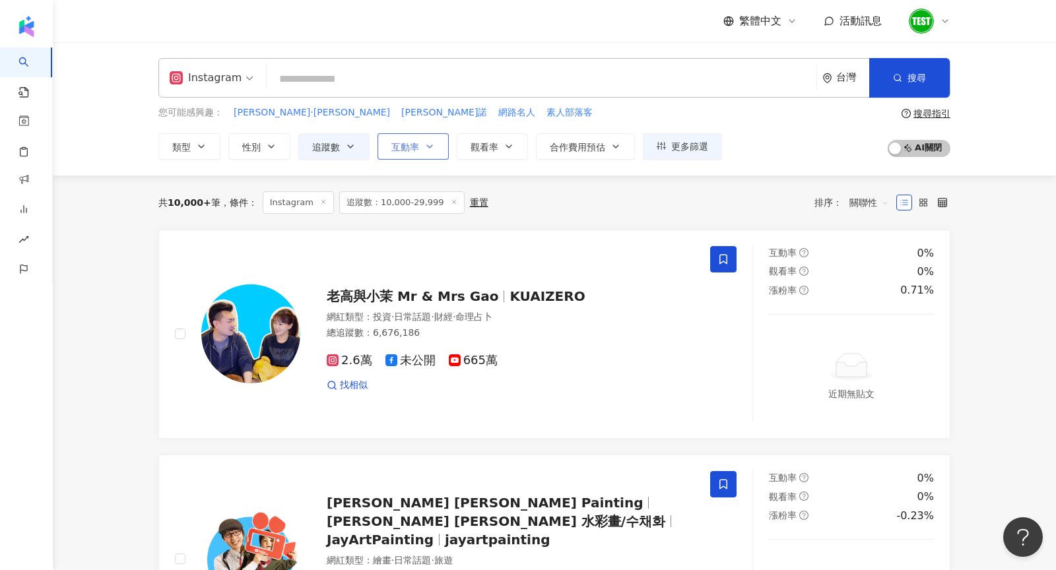
click at [410, 152] on button "互動率" at bounding box center [413, 146] width 71 height 26
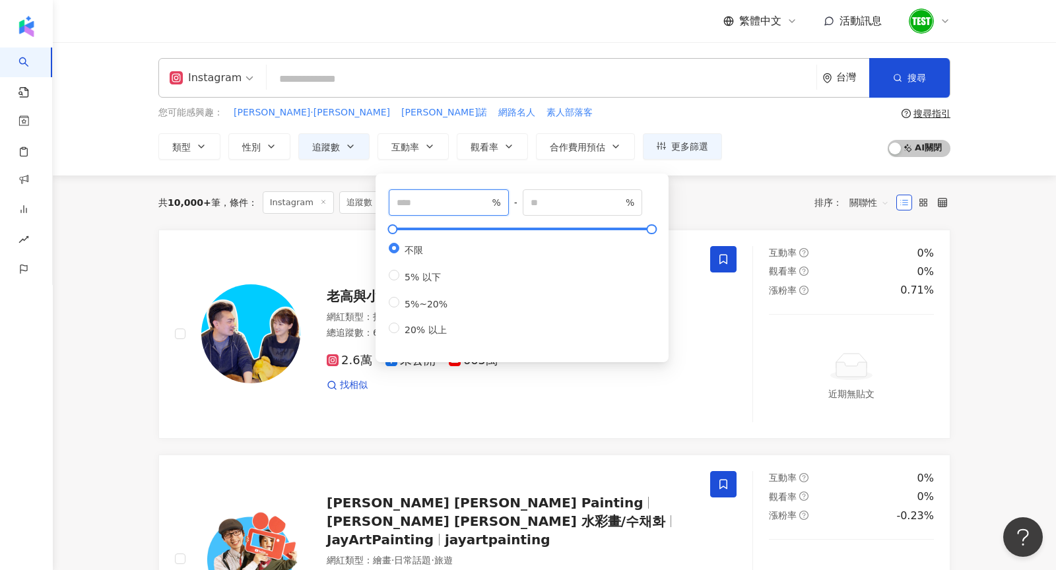
click at [439, 197] on input "number" at bounding box center [443, 202] width 92 height 15
type input "*"
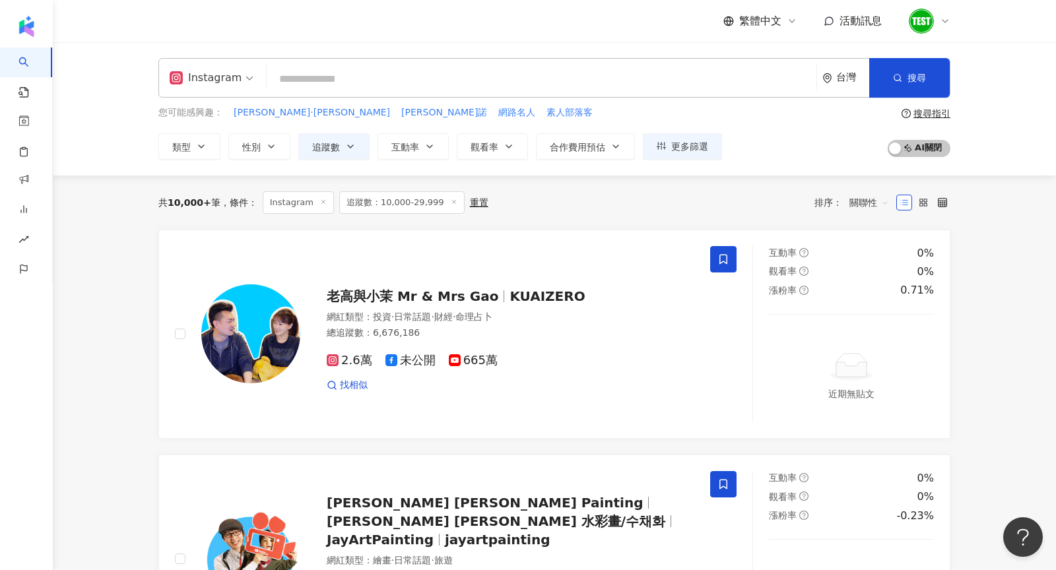
click at [752, 189] on div "共 10,000+ 筆 條件 ： Instagram 追蹤數：10,000-29,999 重置 排序： 關聯性" at bounding box center [554, 203] width 792 height 54
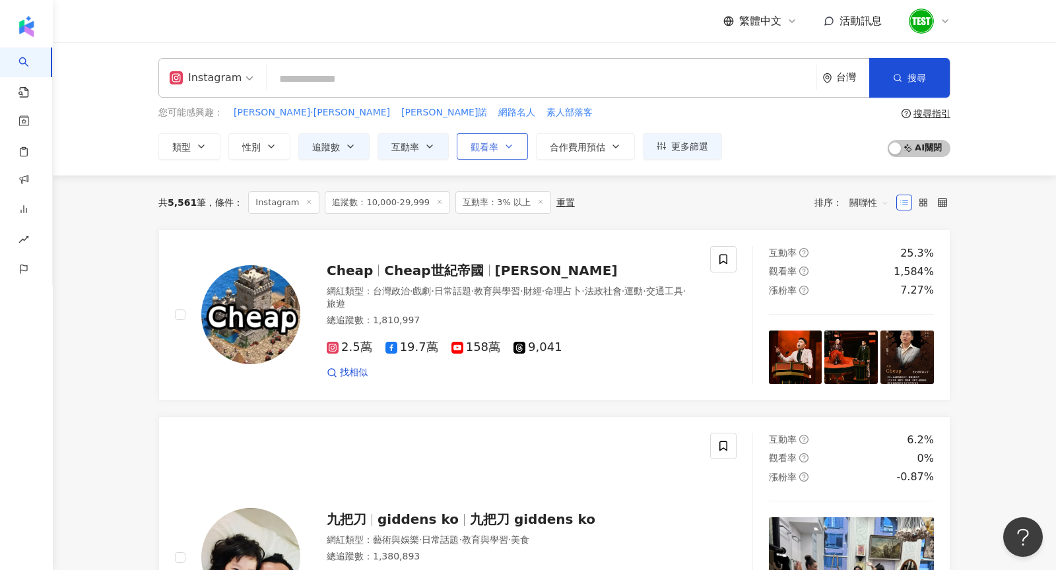
click at [479, 145] on span "觀看率" at bounding box center [485, 147] width 28 height 11
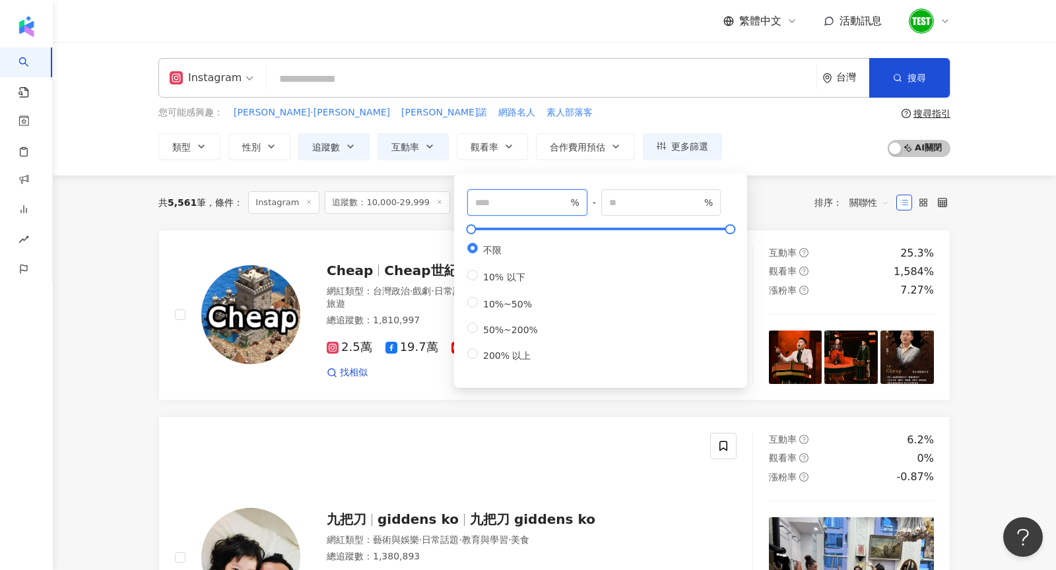
click at [508, 201] on input "number" at bounding box center [521, 202] width 92 height 15
type input "***"
click at [789, 167] on div "Instagram 台灣 搜尋 bf6a52fc-bb49-435d-979e-7fc2e1110af5 鷹式家庭 tiktok-icon 966,681 追…" at bounding box center [554, 108] width 1003 height 133
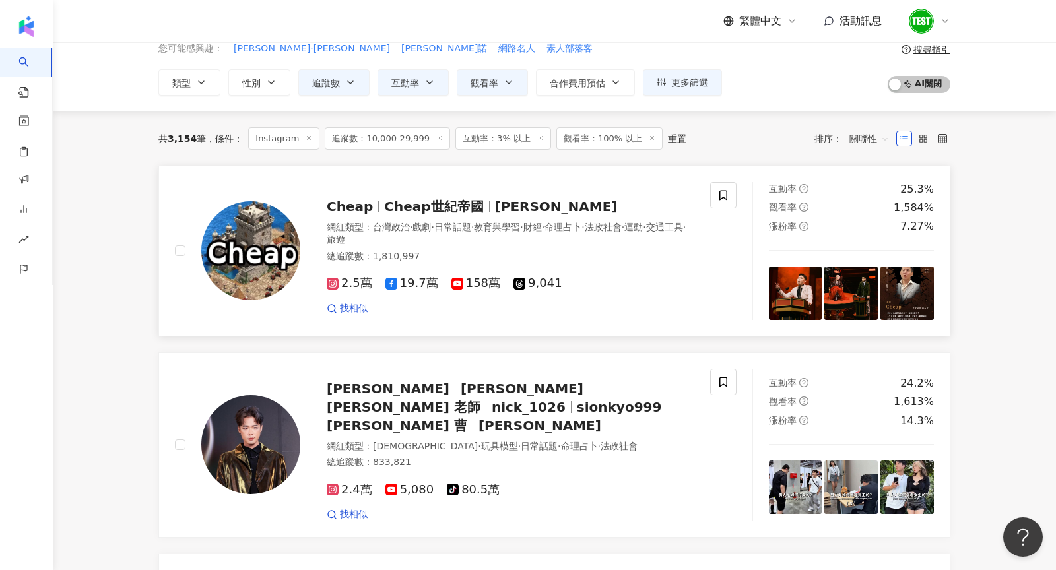
scroll to position [65, 0]
click at [727, 196] on icon at bounding box center [724, 195] width 12 height 12
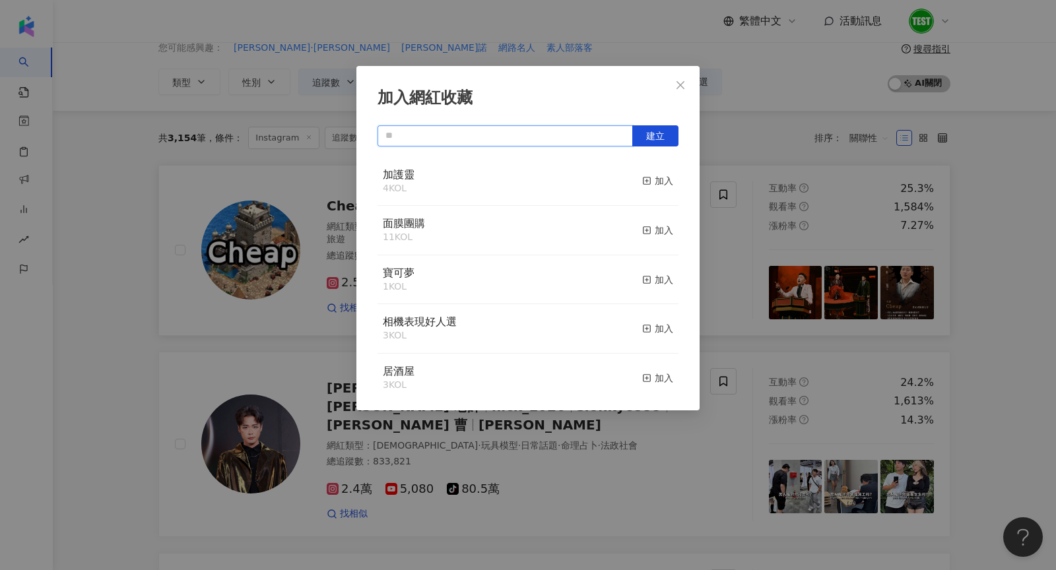
click at [582, 134] on input "text" at bounding box center [505, 135] width 255 height 21
type input "*"
click at [681, 78] on button "Close" at bounding box center [680, 85] width 26 height 26
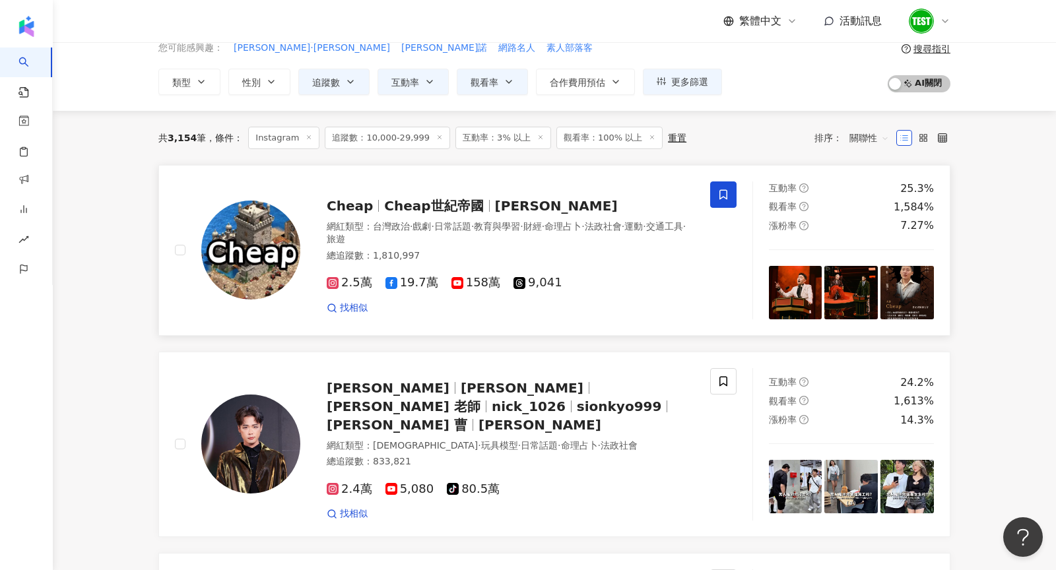
click at [722, 193] on icon at bounding box center [724, 195] width 12 height 12
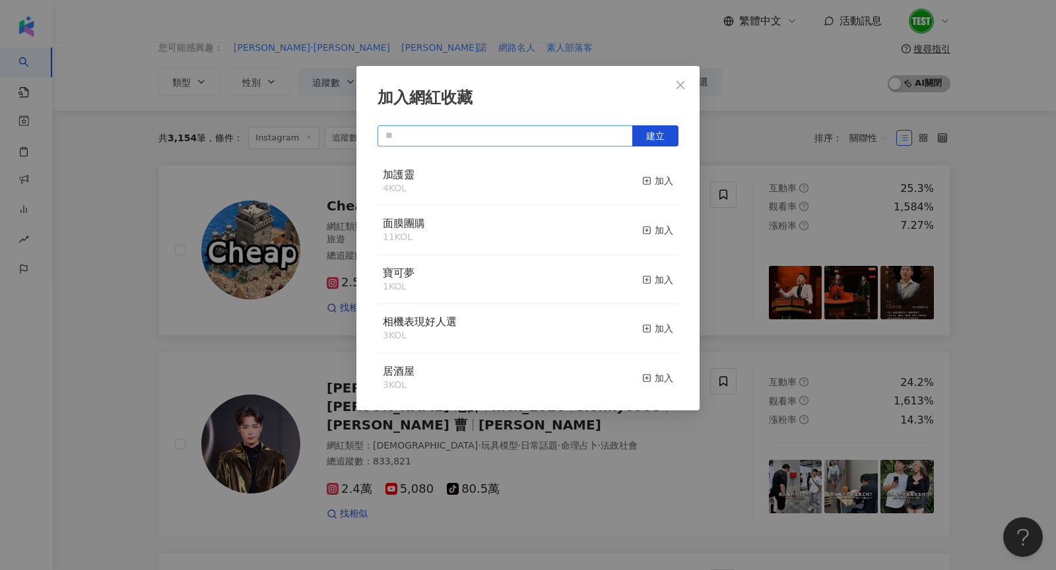
click at [558, 133] on input "text" at bounding box center [505, 135] width 255 height 21
type input "*"
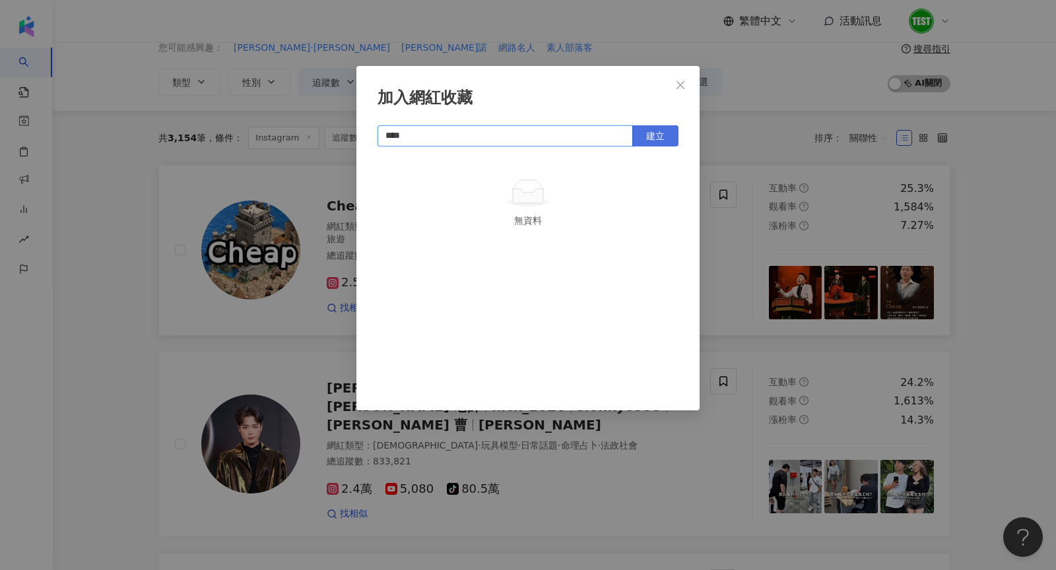
click at [655, 139] on span "建立" at bounding box center [655, 136] width 18 height 11
type input "****"
click at [649, 51] on div "加入網紅收藏 **** 建立 大幸藥品 1 KOL 已加入" at bounding box center [528, 285] width 1056 height 570
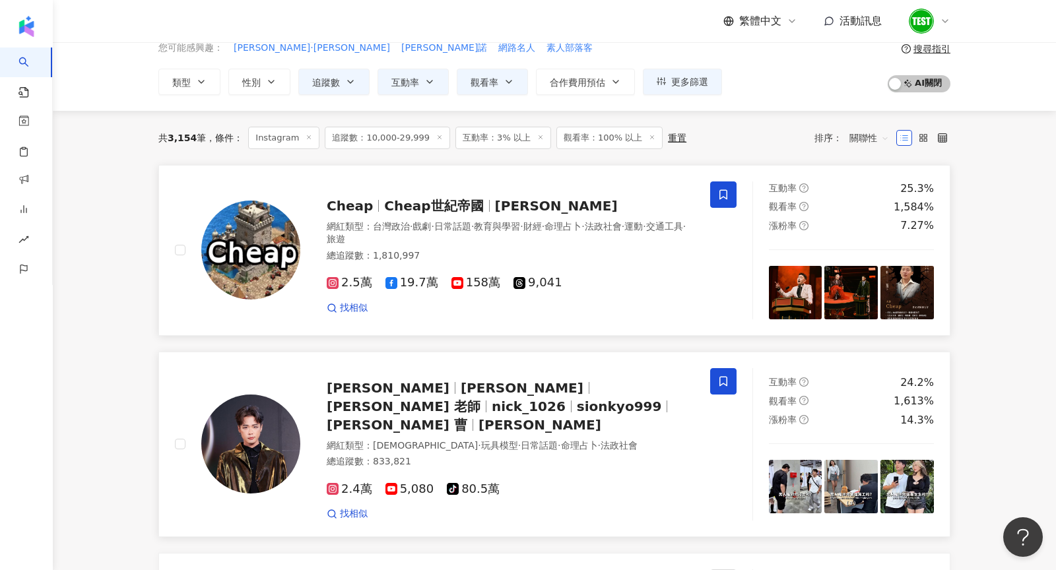
click at [723, 376] on icon at bounding box center [724, 382] width 12 height 12
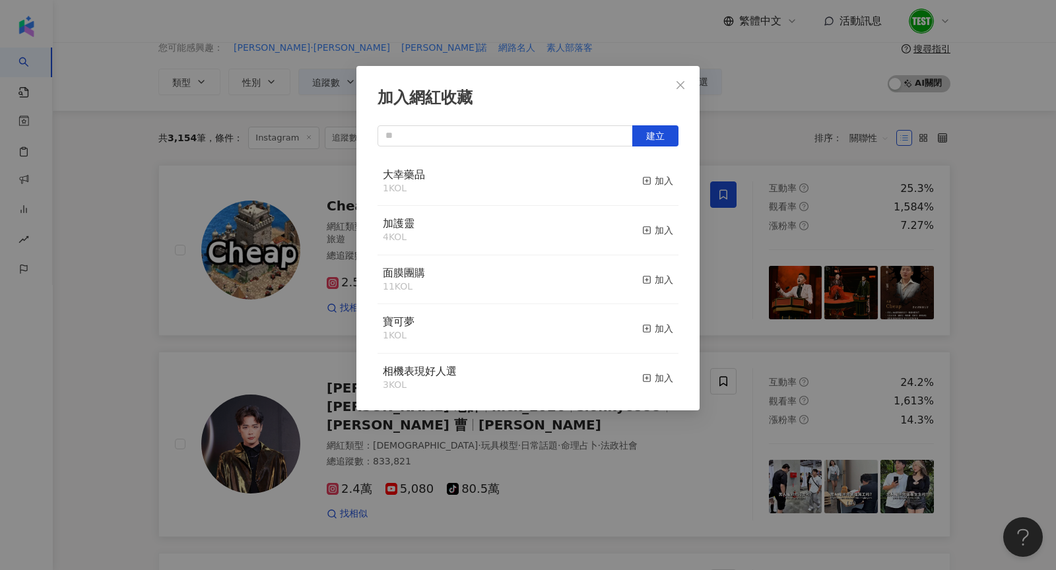
click at [614, 450] on div "加入網紅收藏 建立 大幸藥品 1 KOL 加入 加護靈 4 KOL 加入 面膜團購 11 KOL 加入 寶可夢 1 KOL 加入 相機表現好人選 3 KOL …" at bounding box center [528, 285] width 1056 height 570
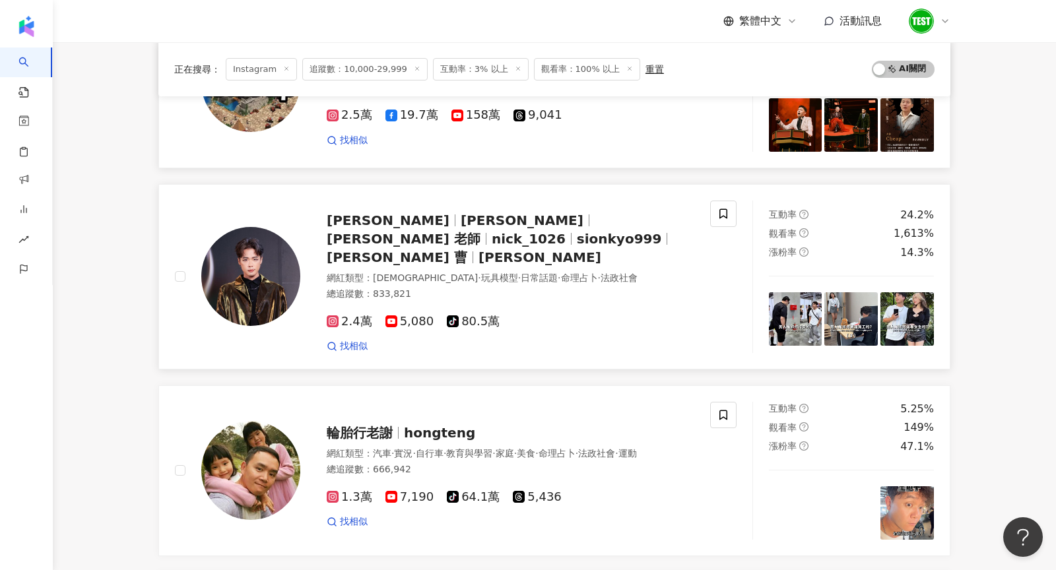
scroll to position [233, 0]
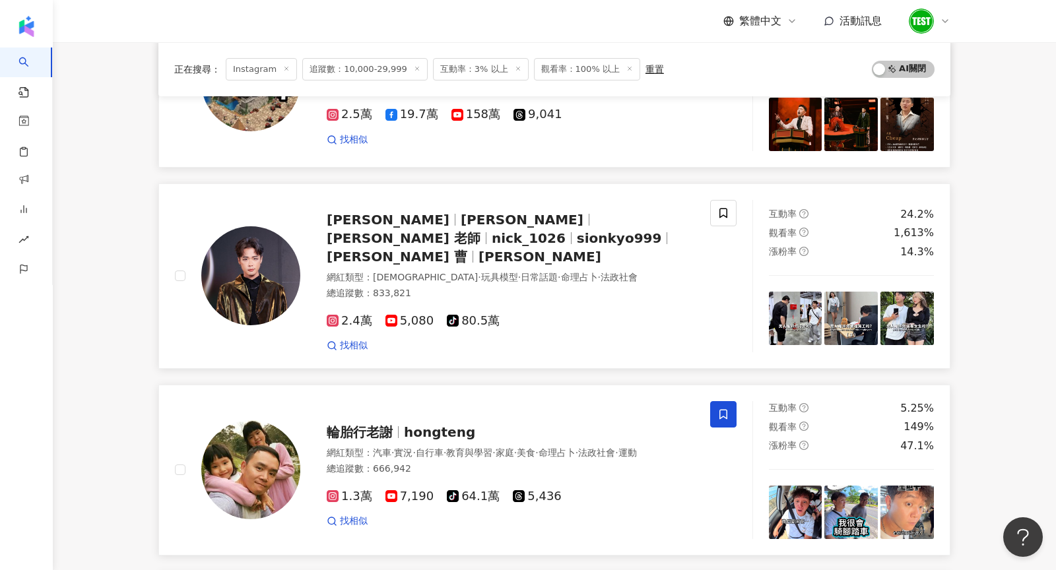
click at [721, 409] on icon at bounding box center [724, 415] width 12 height 12
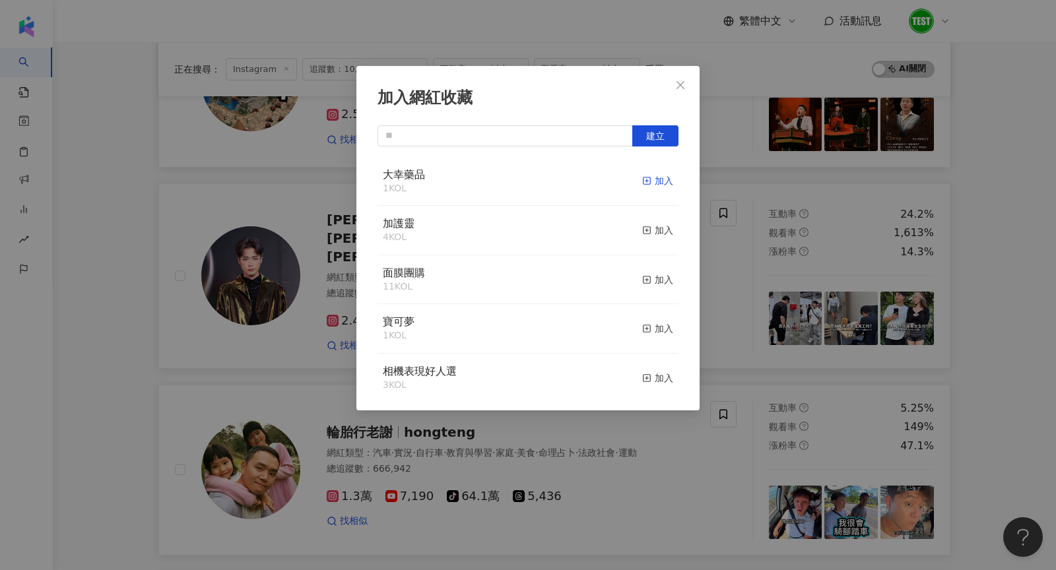
click at [667, 176] on div "加入" at bounding box center [657, 181] width 31 height 15
click at [749, 179] on div "加入網紅收藏 建立 大幸藥品 2 KOL 已加入 加護靈 4 KOL 加入 面膜團購 11 KOL 加入 寶可夢 1 KOL 加入 相機表現好人選 3 KOL…" at bounding box center [528, 285] width 1056 height 570
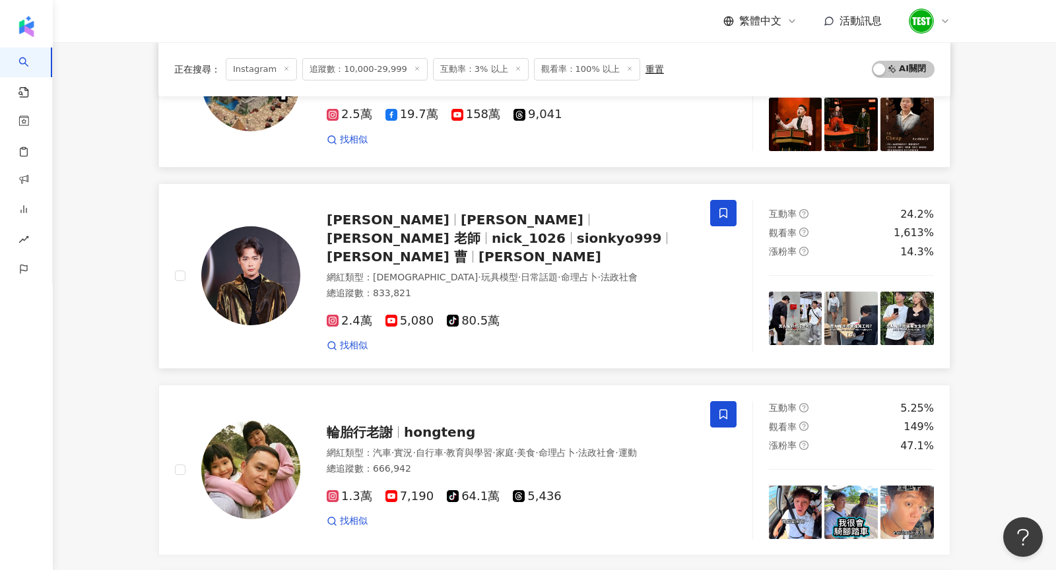
click at [718, 217] on span at bounding box center [723, 213] width 26 height 26
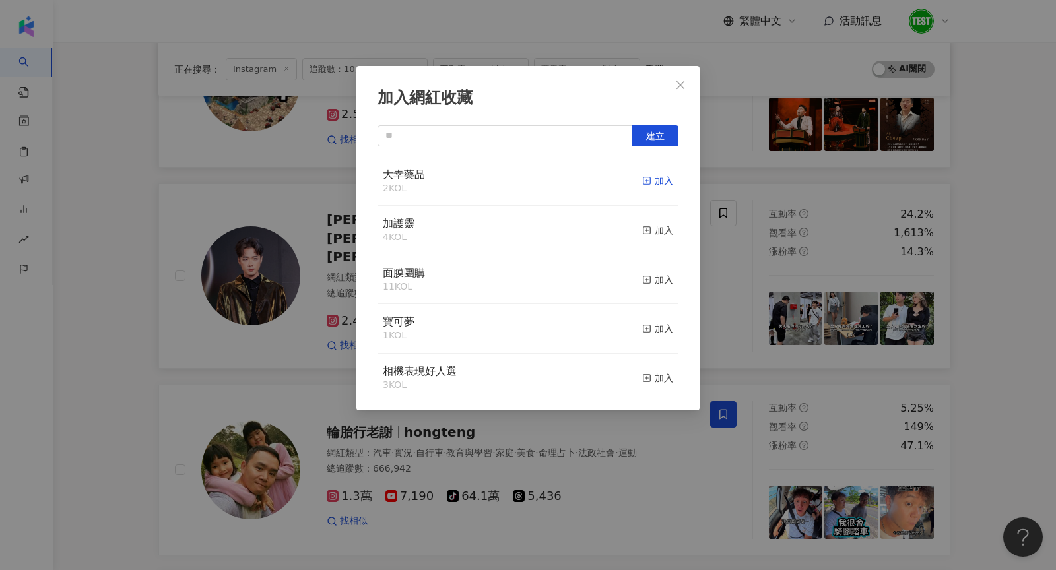
click at [661, 180] on div "加入" at bounding box center [657, 181] width 31 height 15
click at [241, 174] on div "加入網紅收藏 建立 大幸藥品 3 KOL 已加入 加護靈 4 KOL 加入 面膜團購 11 KOL 加入 寶可夢 1 KOL 加入 相機表現好人選 3 KOL…" at bounding box center [528, 285] width 1056 height 570
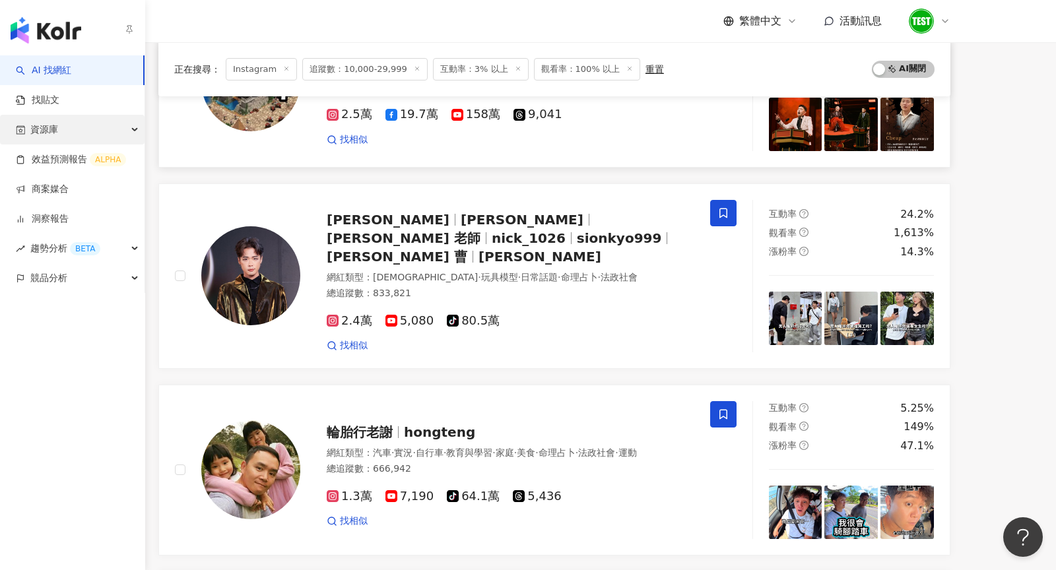
click at [114, 128] on div "資源庫" at bounding box center [72, 130] width 145 height 30
click at [79, 181] on ul "AI 找網紅 找貼文 資源庫 網紅管理 網紅收藏 貼文收藏 效益預測報告 ALPHA 商案媒合 洞察報告 趨勢分析 BETA 競品分析" at bounding box center [72, 174] width 145 height 238
click at [51, 127] on span "資源庫" at bounding box center [44, 130] width 28 height 30
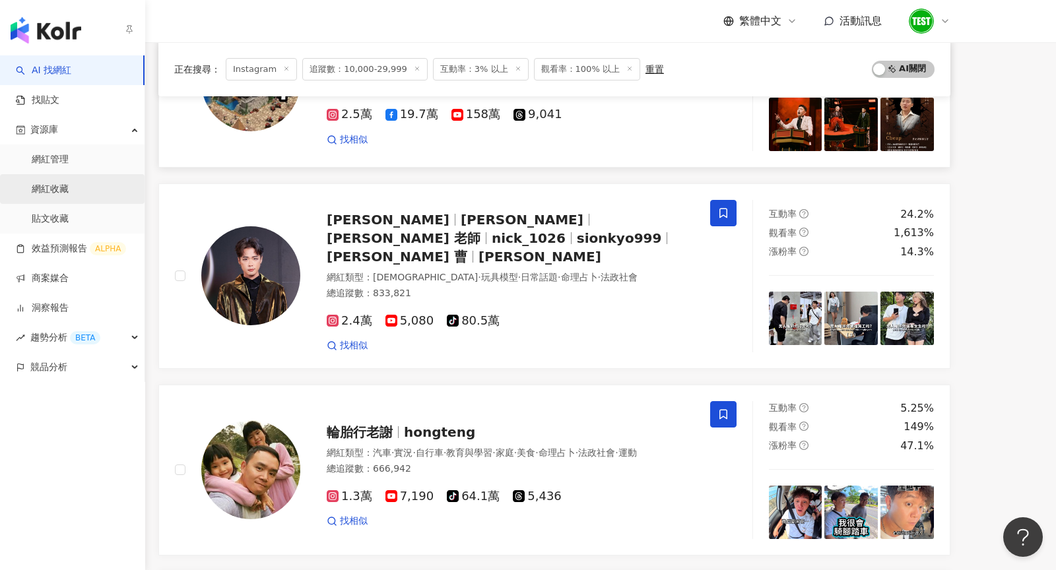
click at [60, 196] on link "網紅收藏" at bounding box center [50, 189] width 37 height 13
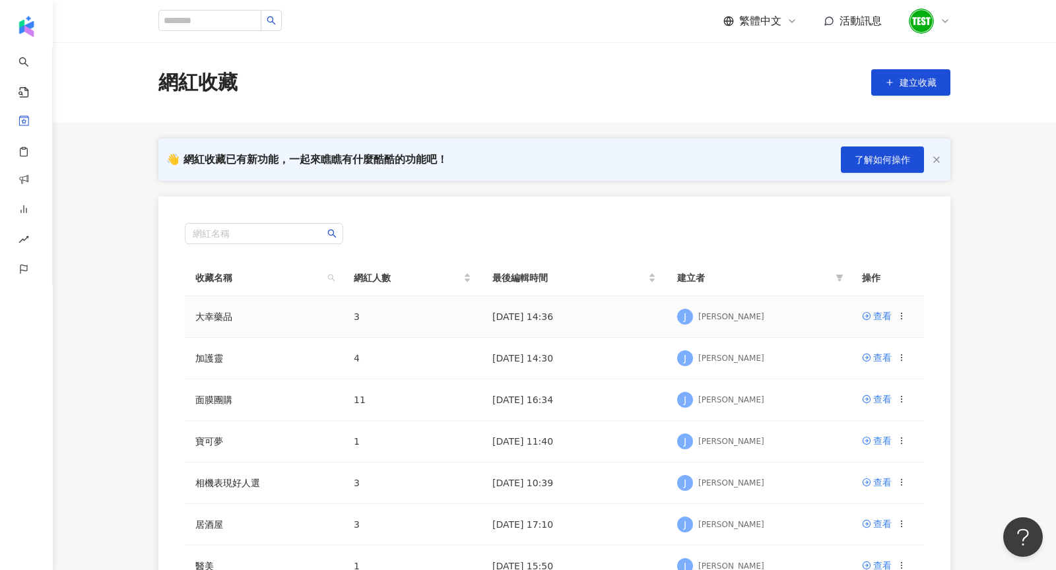
click at [889, 324] on td "查看" at bounding box center [888, 317] width 73 height 42
click at [883, 318] on div "查看" at bounding box center [882, 316] width 18 height 15
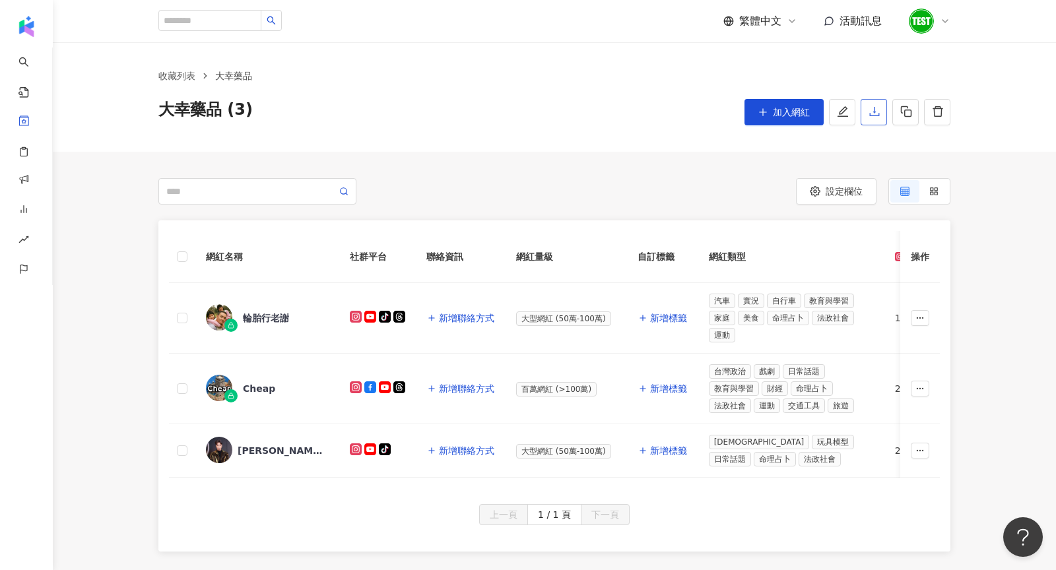
click at [875, 114] on icon "download" at bounding box center [875, 112] width 12 height 12
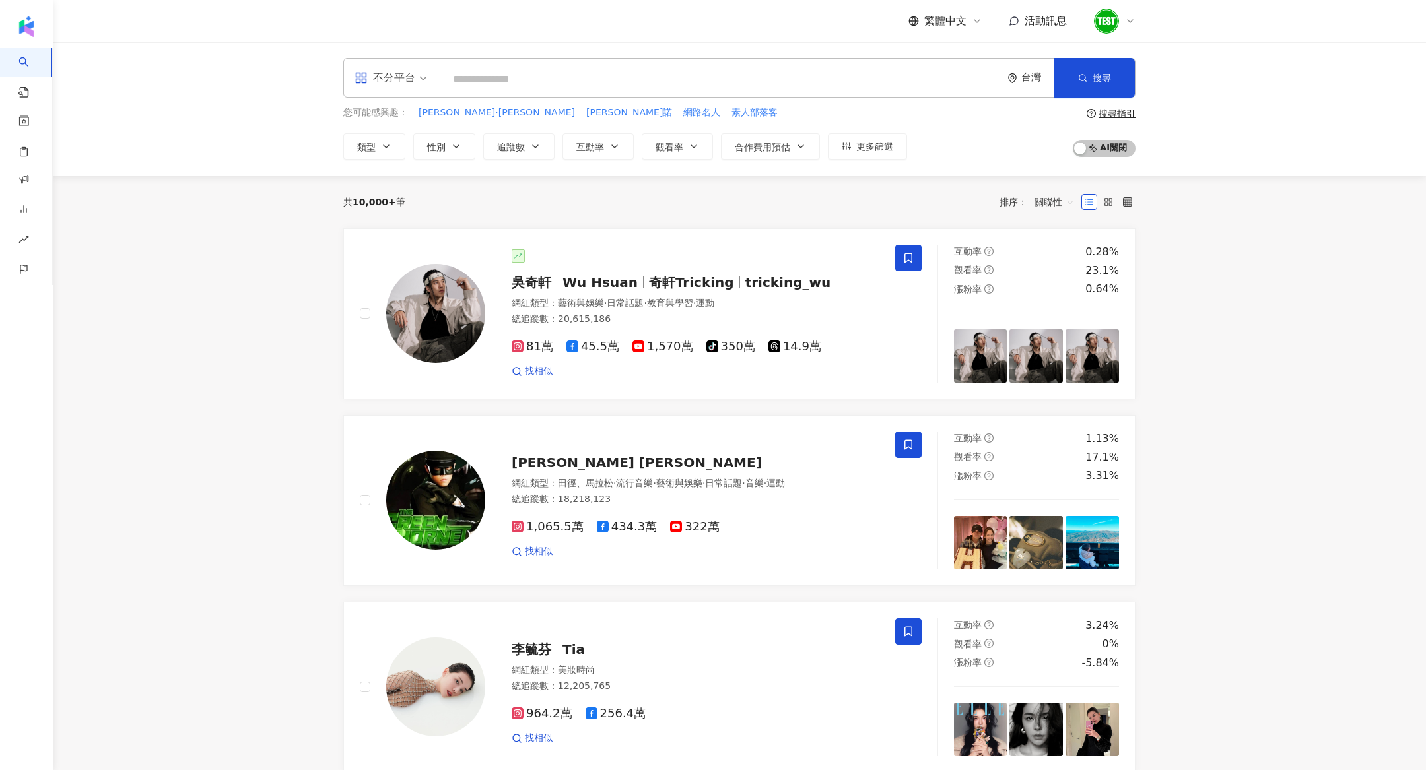
click at [1129, 16] on icon at bounding box center [1130, 21] width 11 height 11
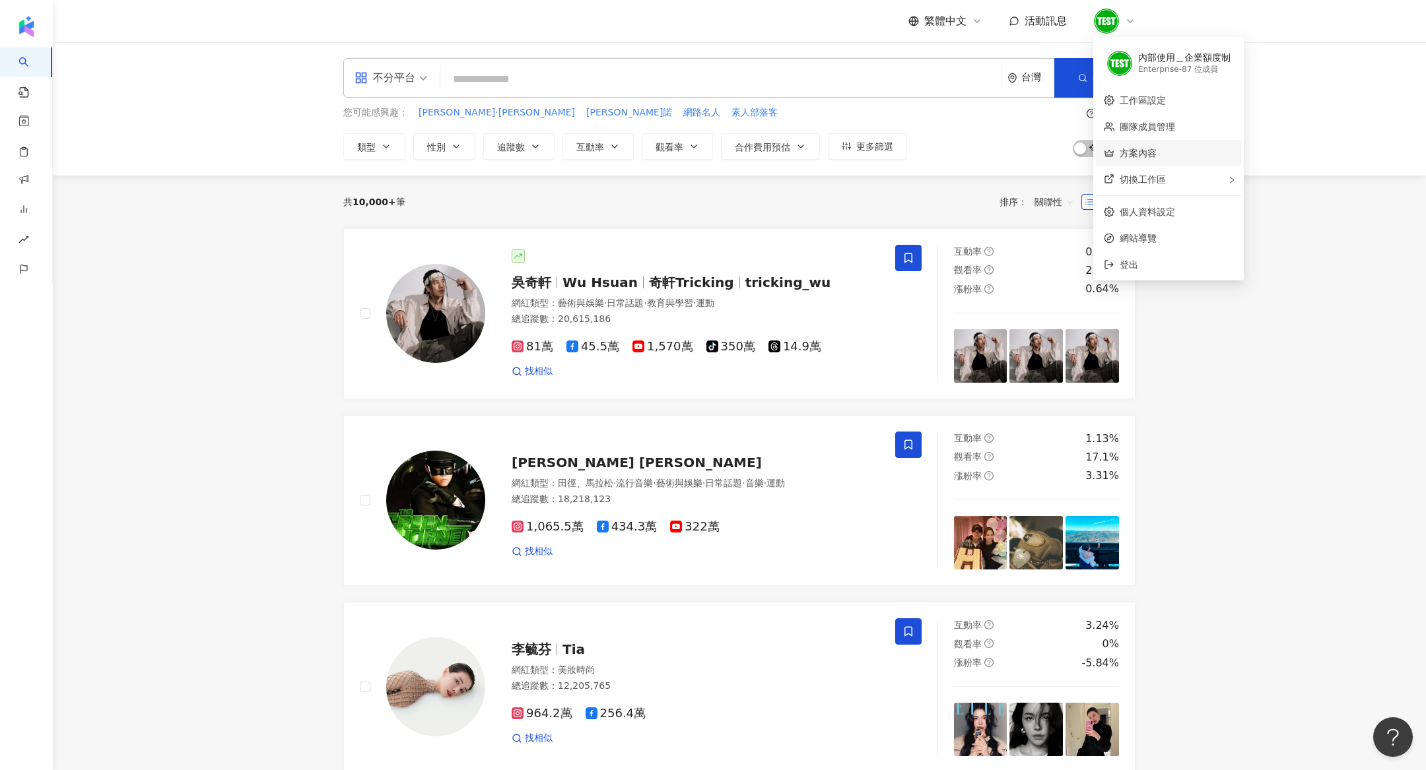
click at [1137, 150] on link "方案內容" at bounding box center [1138, 153] width 37 height 11
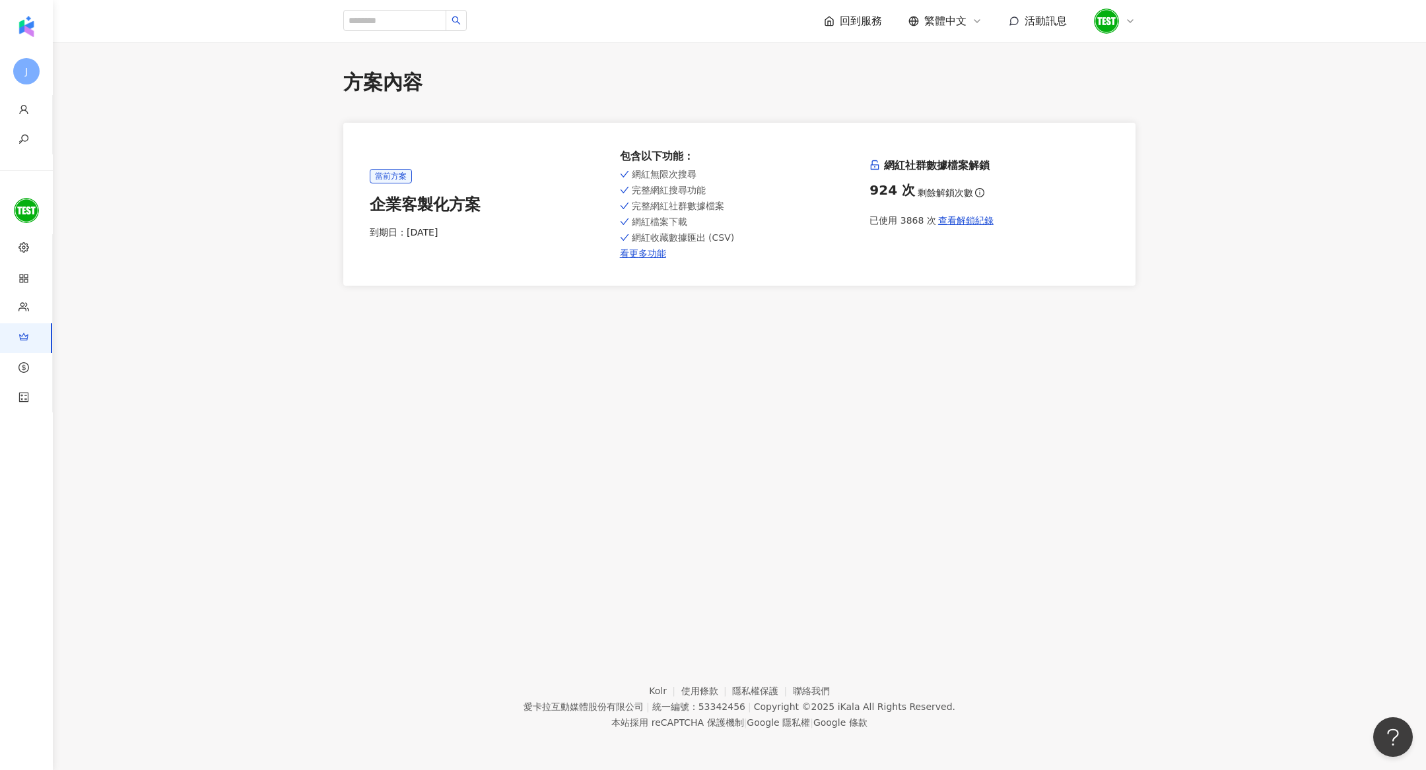
click at [1134, 18] on icon at bounding box center [1130, 21] width 11 height 11
